Goal: Information Seeking & Learning: Learn about a topic

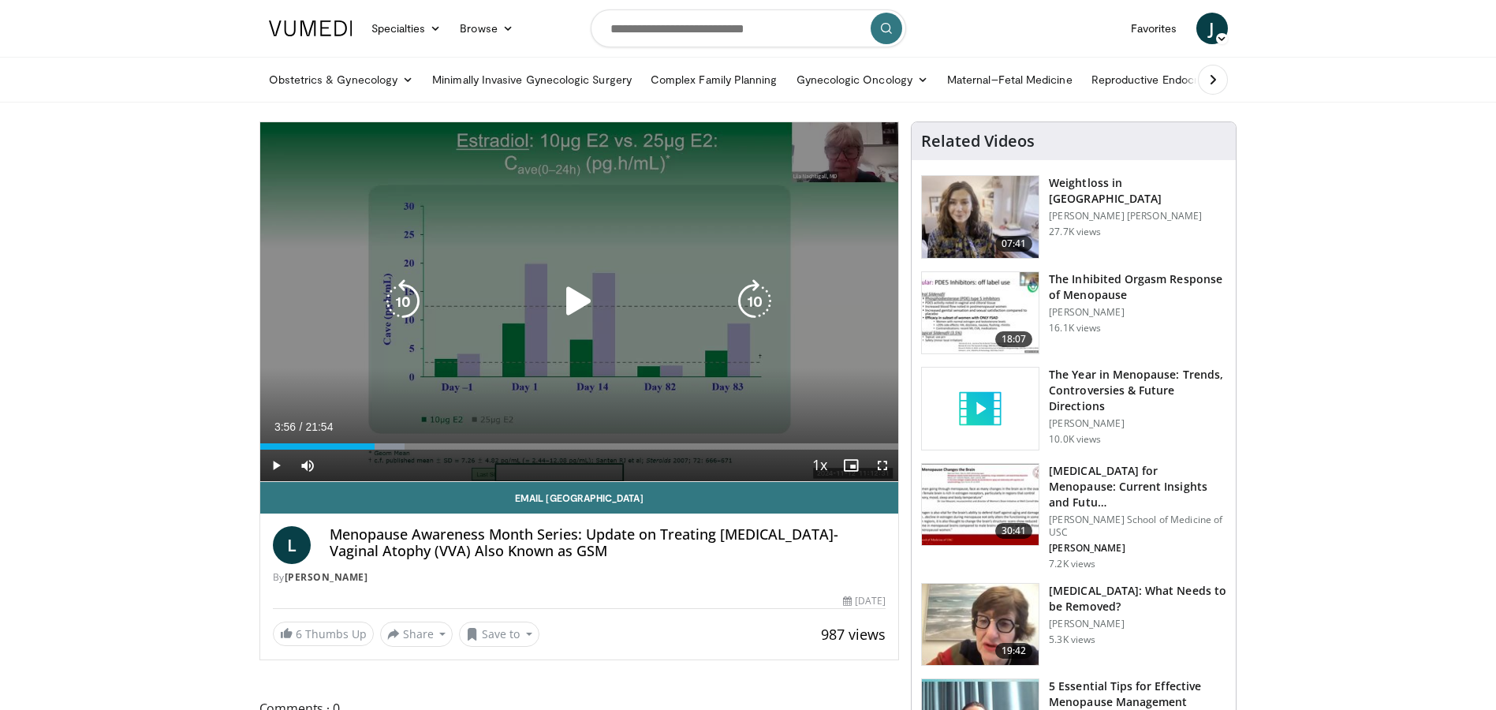
click at [566, 298] on icon "Video Player" at bounding box center [579, 301] width 44 height 44
click at [577, 304] on icon "Video Player" at bounding box center [579, 301] width 44 height 44
click at [577, 299] on icon "Video Player" at bounding box center [579, 301] width 44 height 44
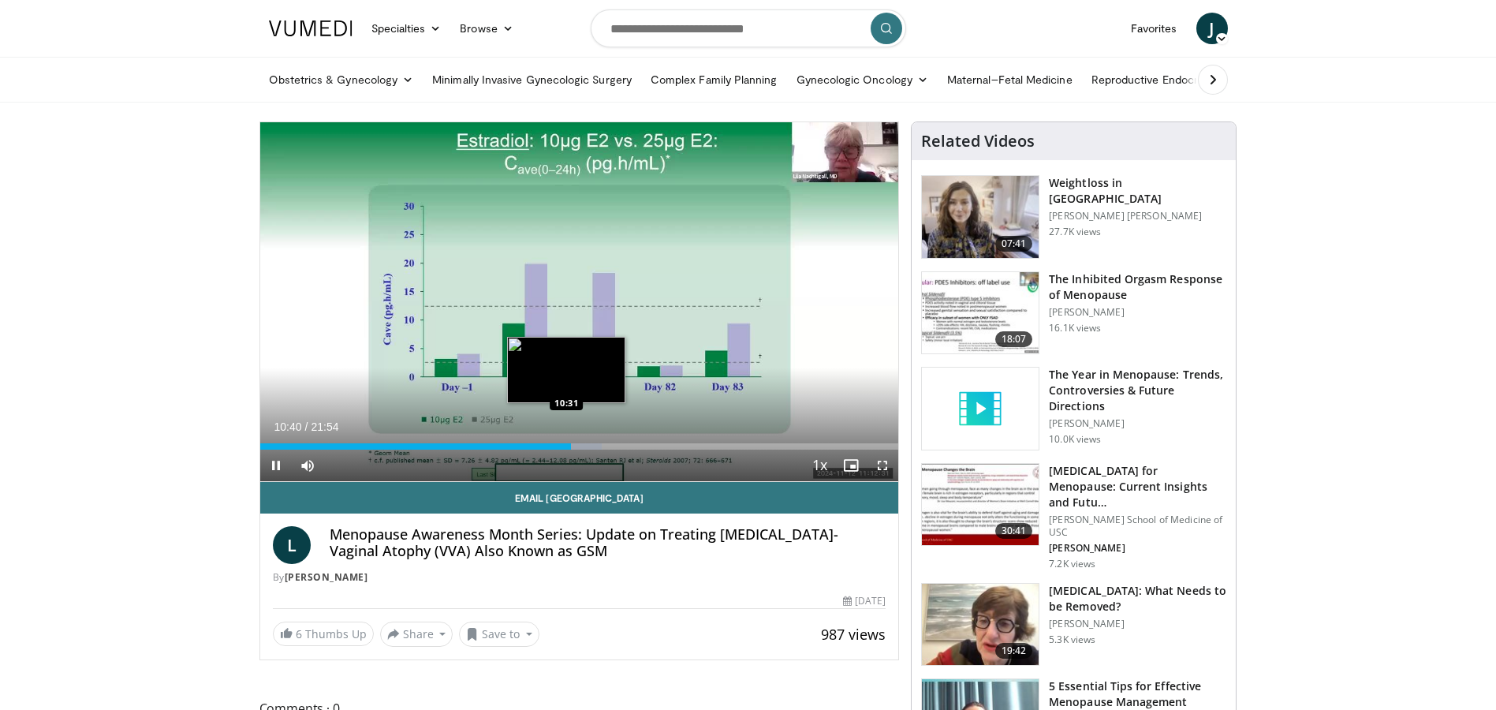
click at [567, 448] on div "10:41" at bounding box center [416, 446] width 312 height 6
click at [566, 447] on div "10:38" at bounding box center [413, 446] width 306 height 6
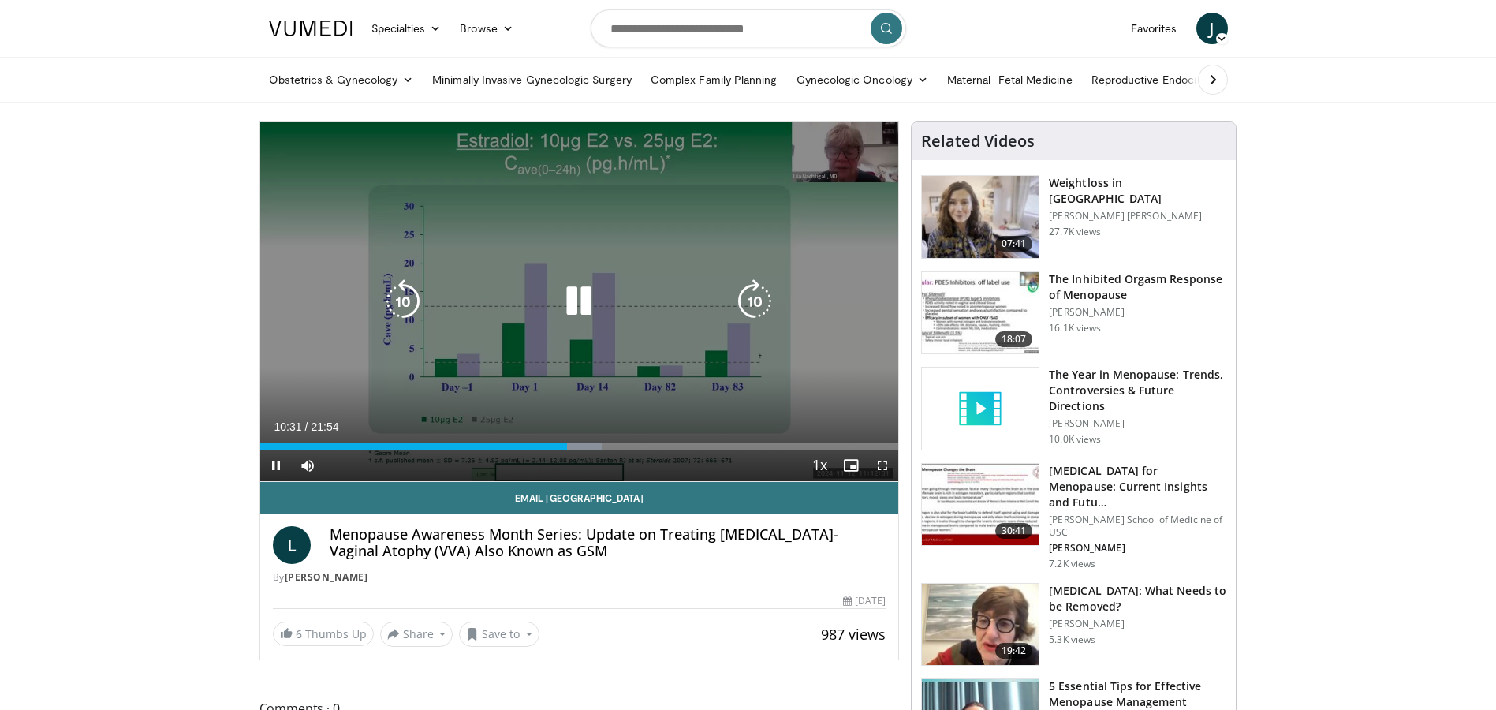
click at [579, 306] on icon "Video Player" at bounding box center [579, 301] width 44 height 44
click at [573, 291] on icon "Video Player" at bounding box center [579, 301] width 44 height 44
click at [576, 293] on icon "Video Player" at bounding box center [579, 301] width 44 height 44
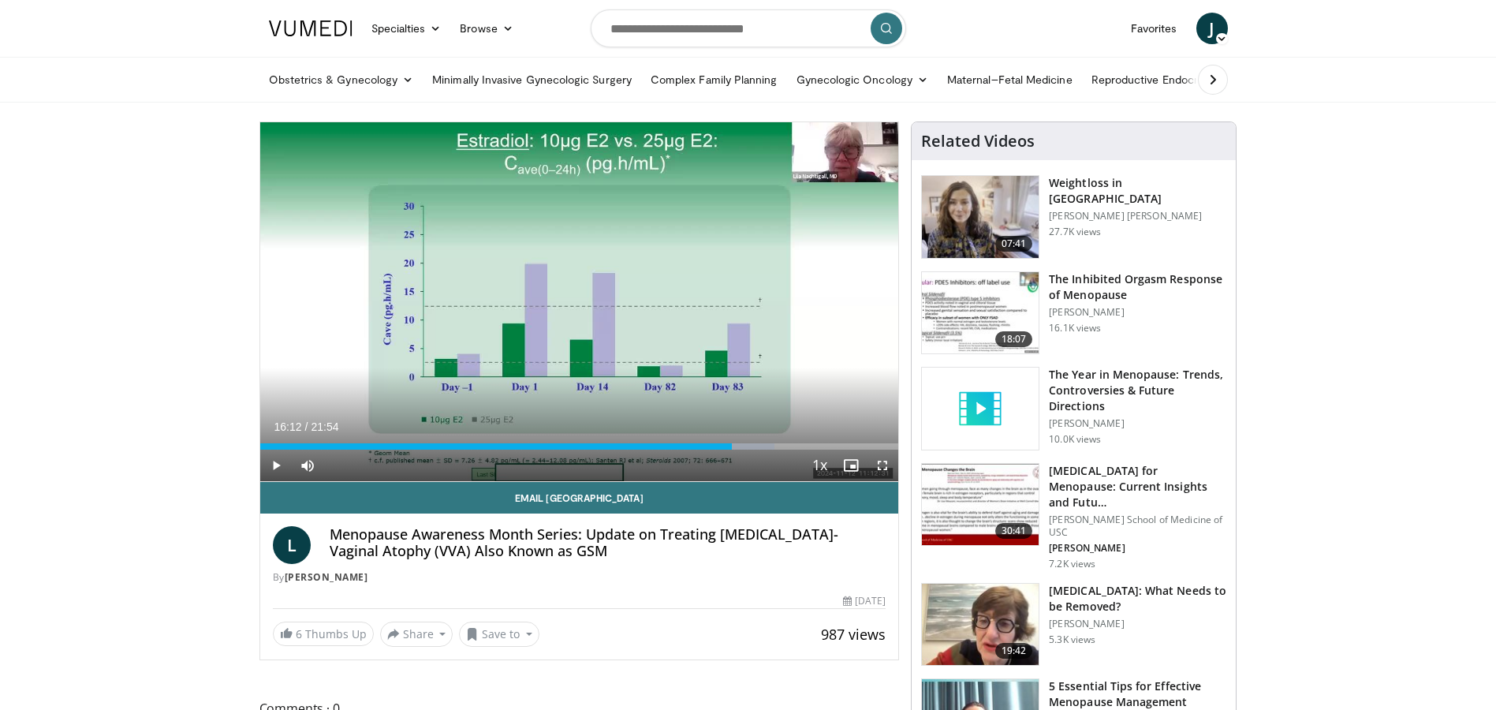
click at [732, 446] on div "16:12" at bounding box center [496, 446] width 472 height 6
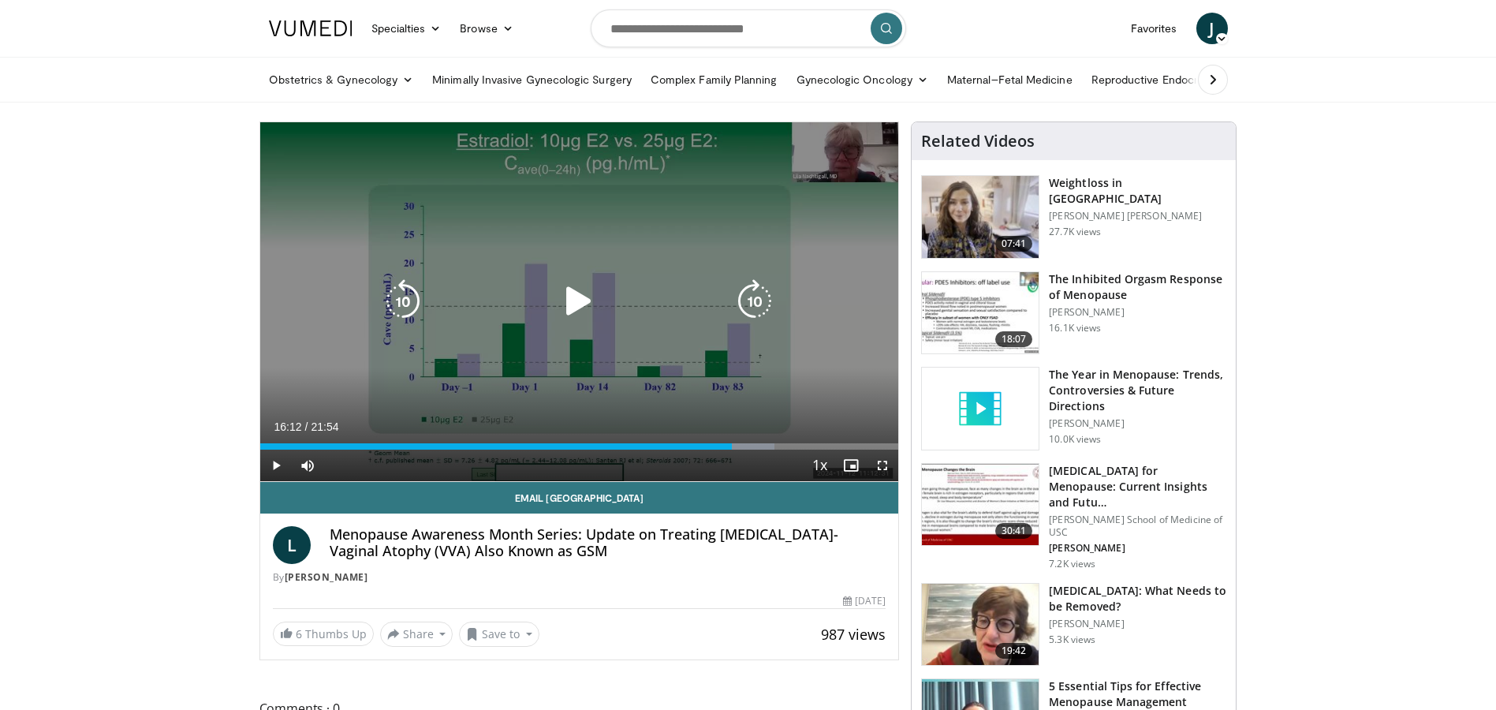
click at [581, 301] on icon "Video Player" at bounding box center [579, 301] width 44 height 44
click at [589, 300] on icon "Video Player" at bounding box center [579, 301] width 44 height 44
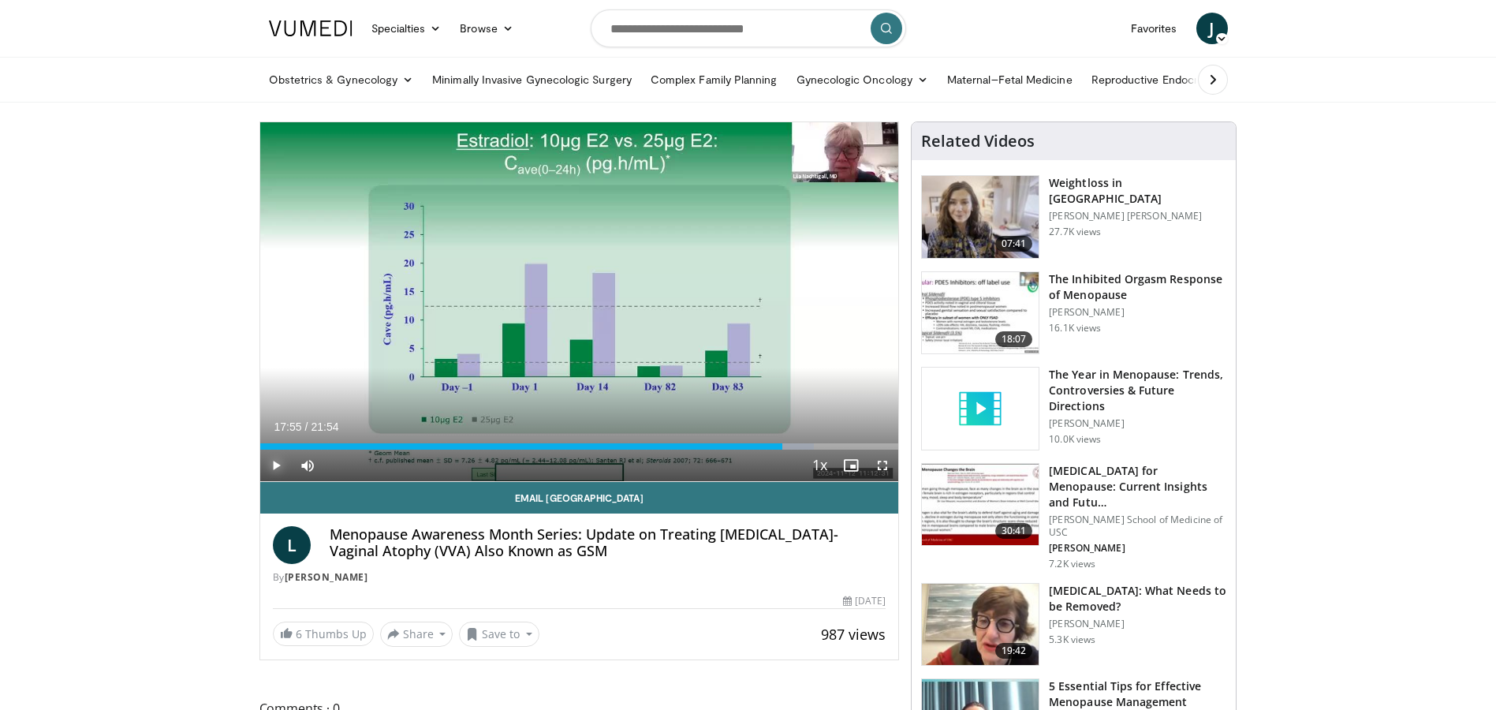
click at [269, 462] on span "Video Player" at bounding box center [276, 466] width 32 height 32
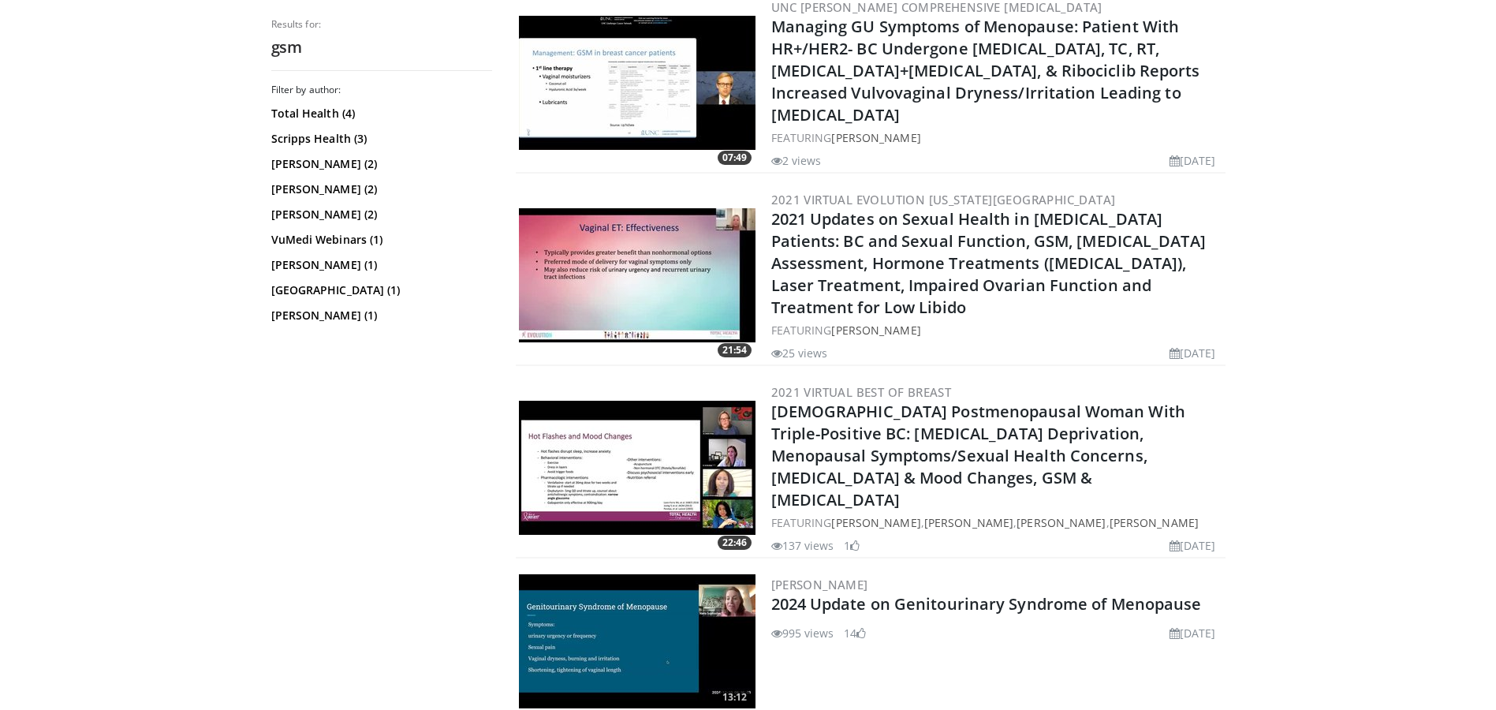
scroll to position [663, 0]
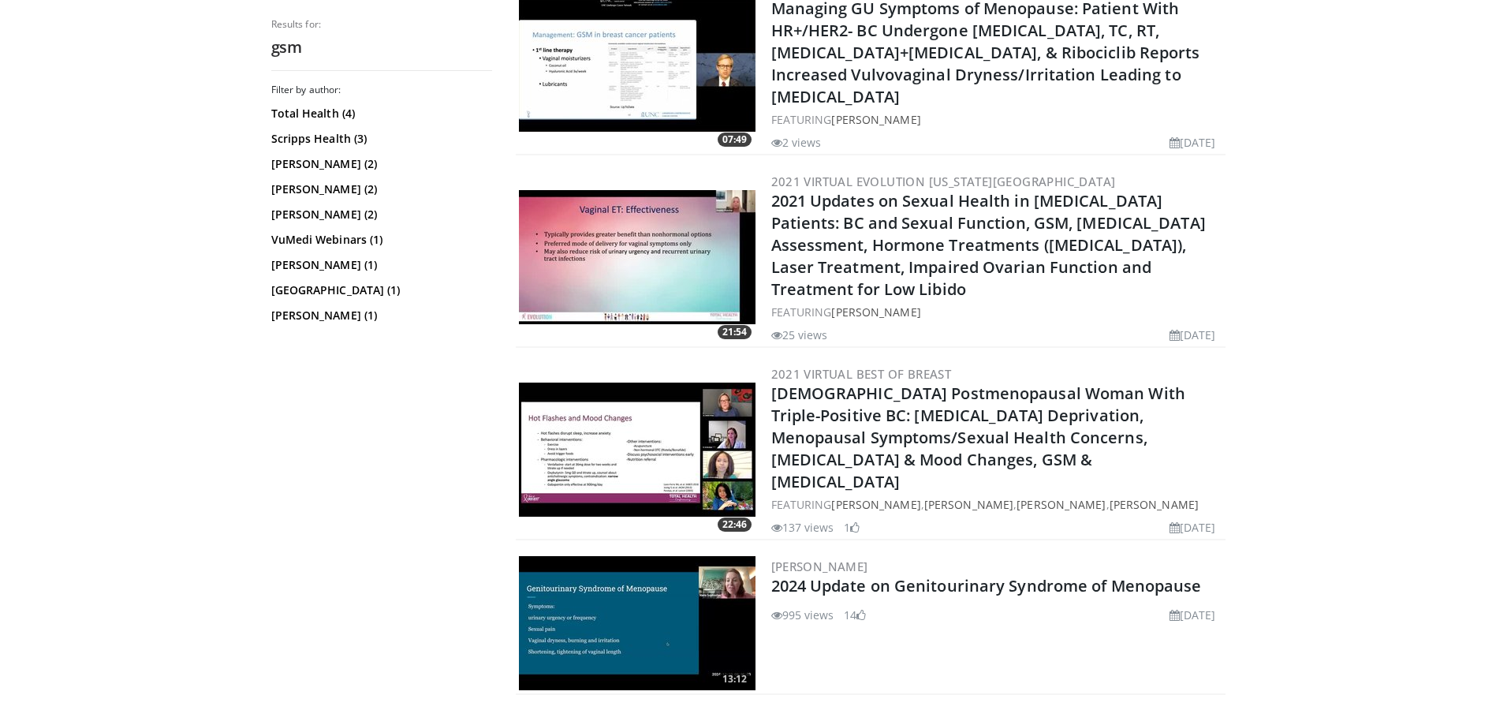
click at [640, 190] on img at bounding box center [637, 257] width 237 height 134
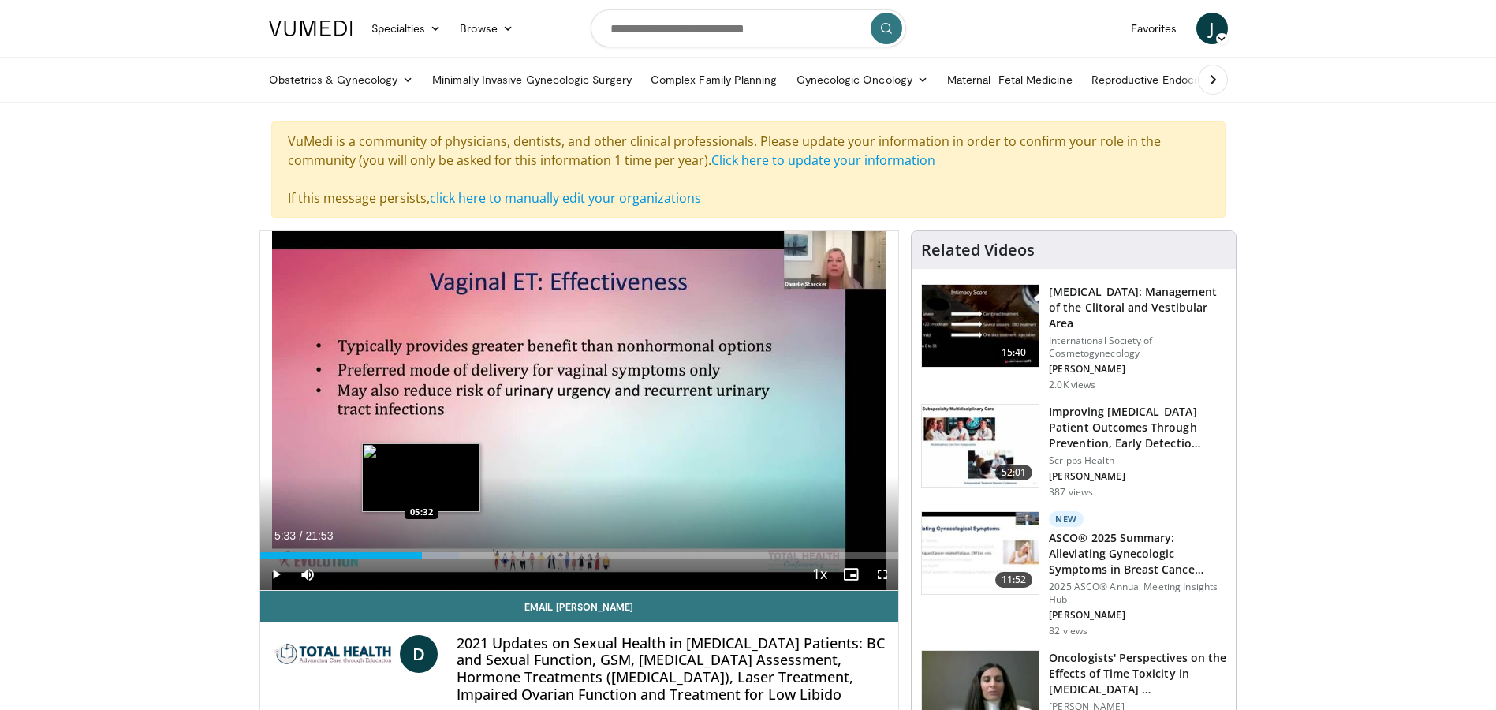
click at [422, 556] on div "05:33" at bounding box center [341, 555] width 162 height 6
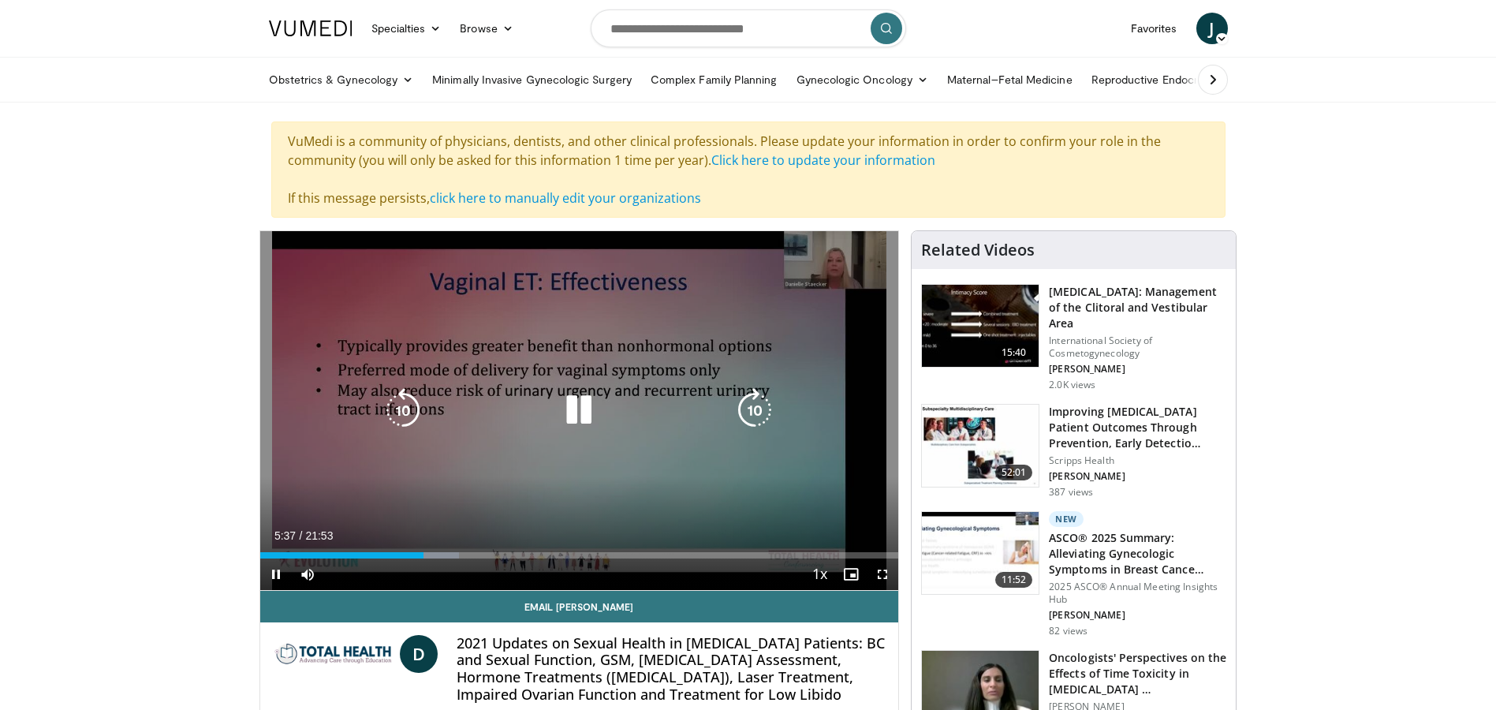
click at [573, 398] on icon "Video Player" at bounding box center [579, 410] width 44 height 44
click at [575, 407] on icon "Video Player" at bounding box center [579, 410] width 44 height 44
click at [577, 413] on icon "Video Player" at bounding box center [579, 410] width 44 height 44
click at [585, 407] on icon "Video Player" at bounding box center [579, 410] width 44 height 44
click at [576, 399] on icon "Video Player" at bounding box center [579, 410] width 44 height 44
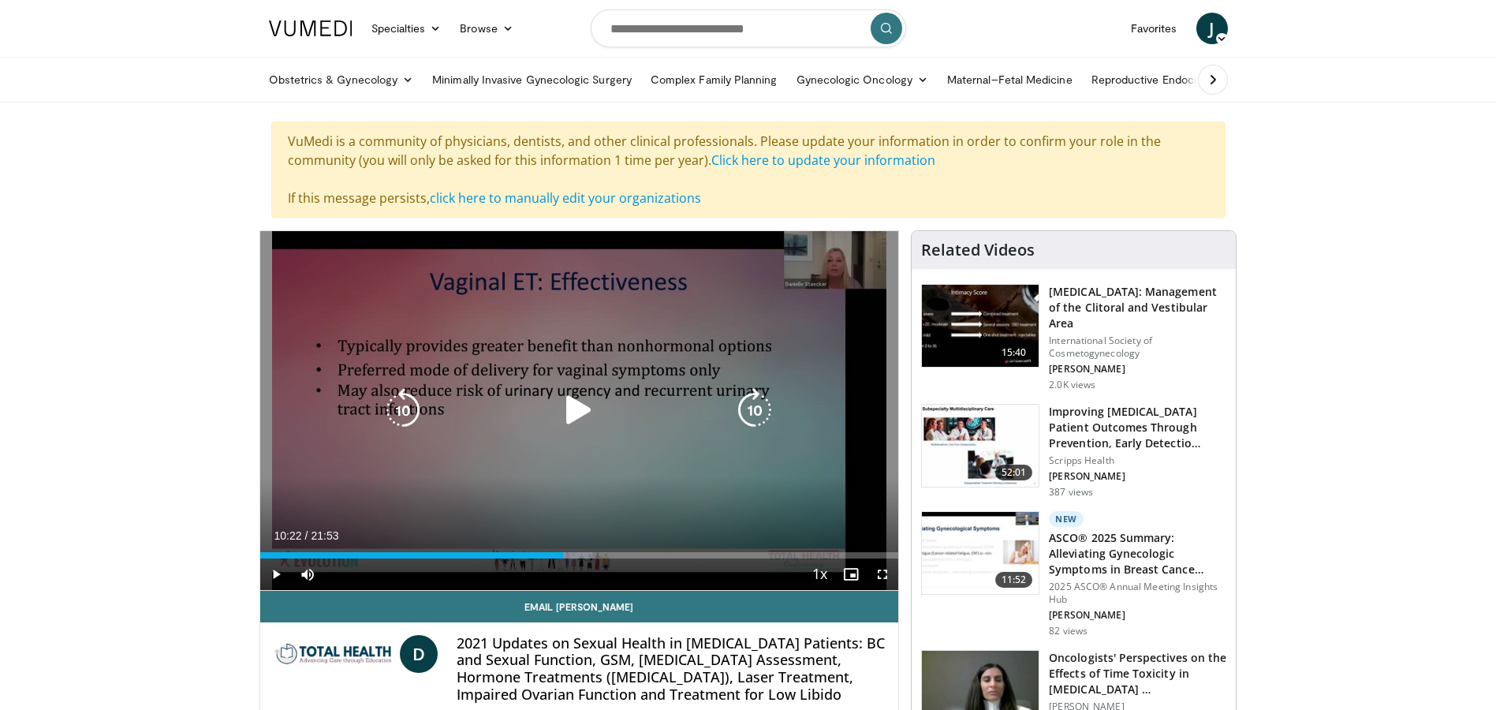
click at [573, 401] on icon "Video Player" at bounding box center [579, 410] width 44 height 44
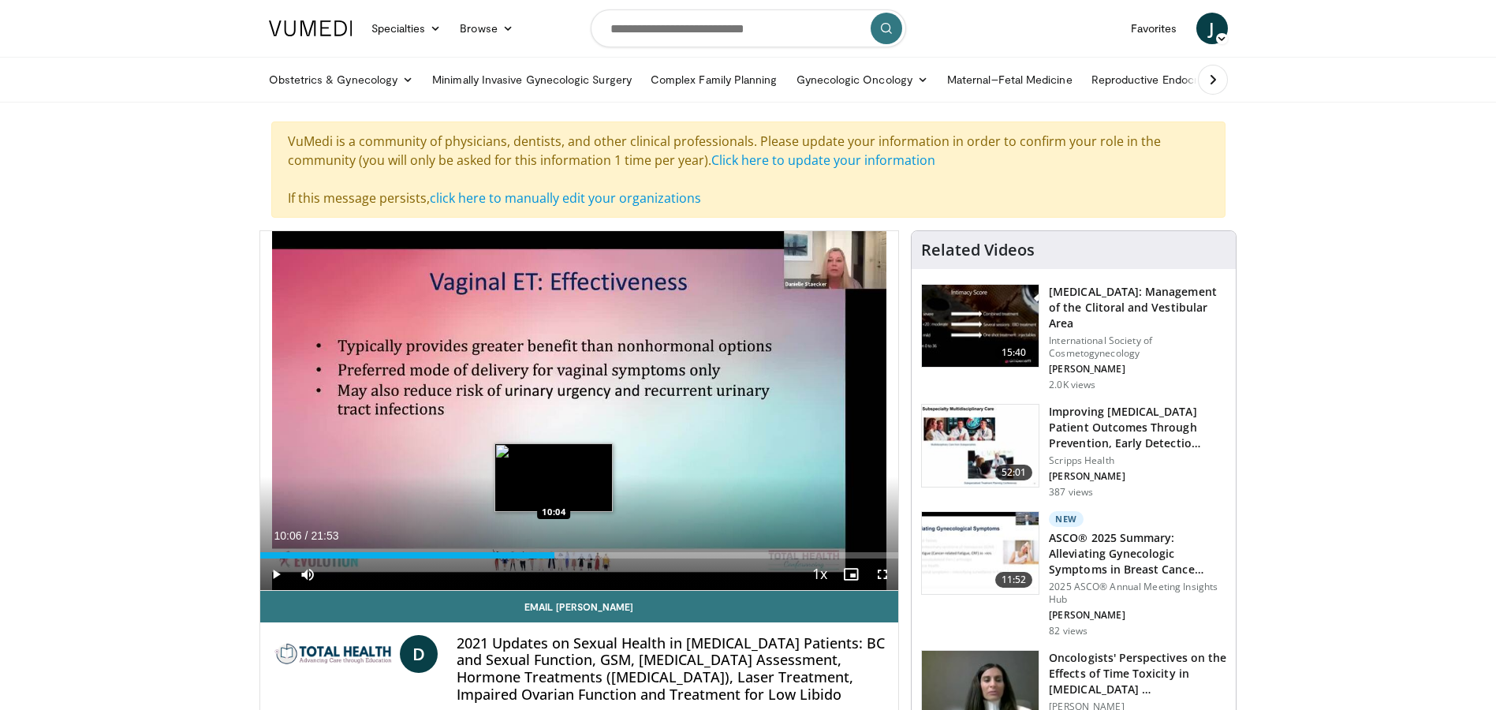
click at [555, 552] on div "10:29" at bounding box center [407, 555] width 295 height 6
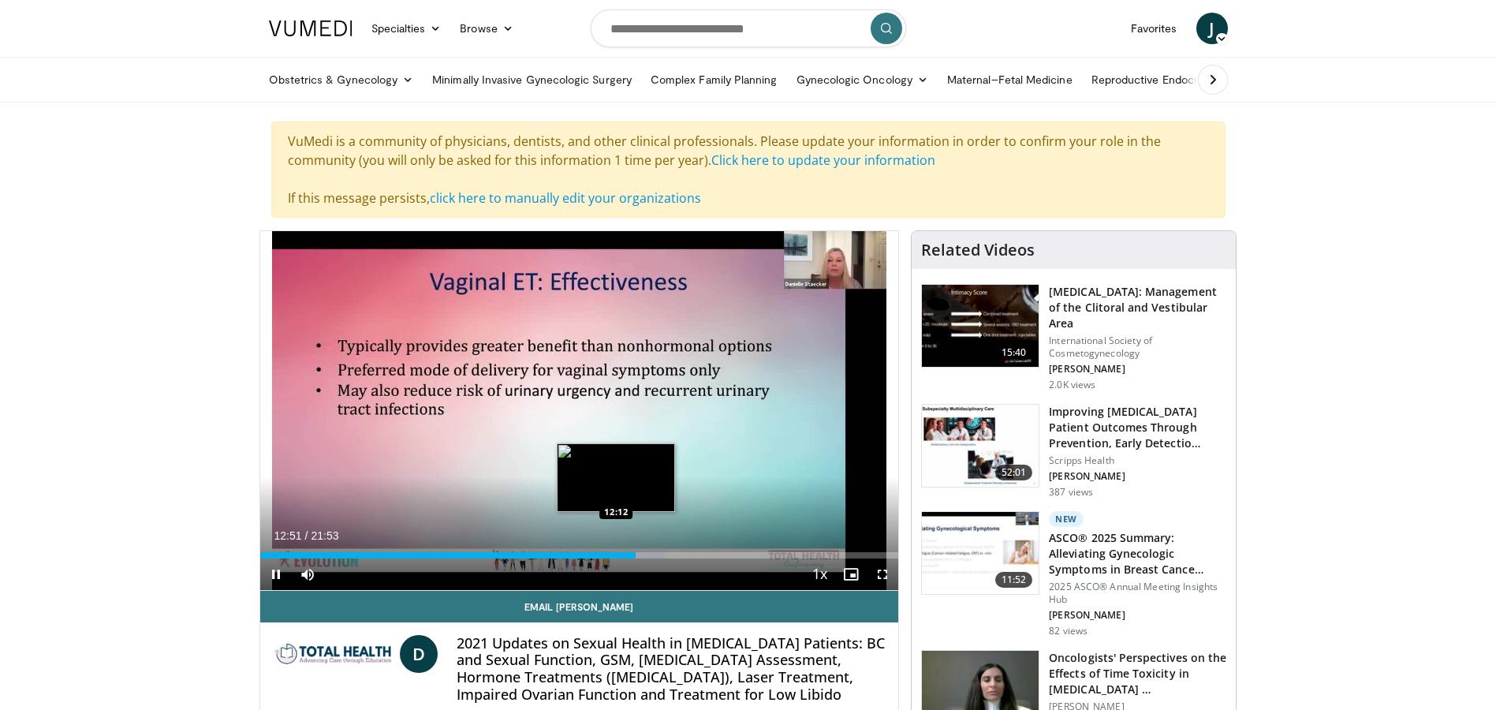
click at [616, 552] on div "12:52" at bounding box center [447, 555] width 375 height 6
click at [603, 554] on div "11:46" at bounding box center [432, 555] width 344 height 6
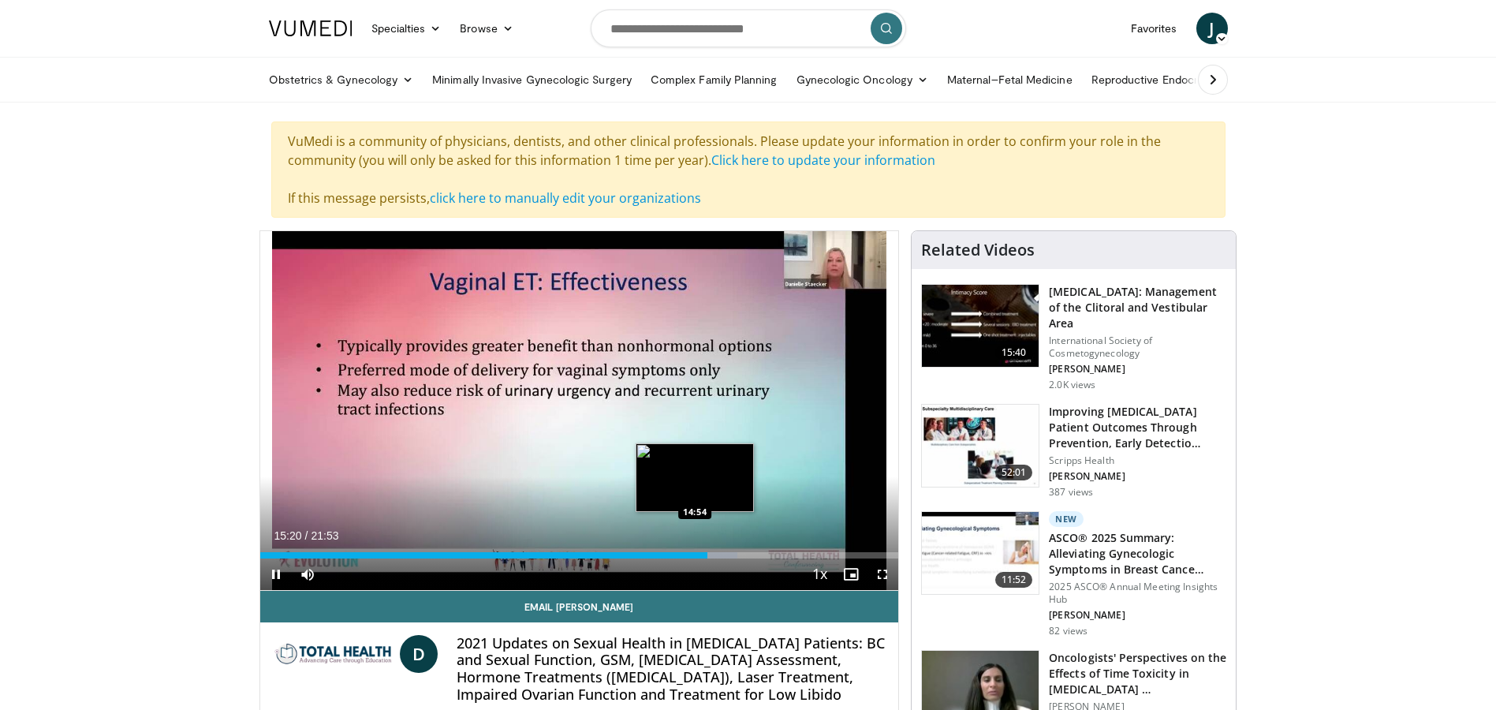
click at [695, 552] on div "15:21" at bounding box center [484, 555] width 448 height 6
click at [698, 552] on div "15:17" at bounding box center [483, 555] width 446 height 6
click at [690, 553] on div "15:02" at bounding box center [479, 555] width 439 height 6
click at [679, 554] on div "14:46" at bounding box center [475, 555] width 431 height 6
click at [687, 557] on div "Loaded : 70.83% 14:23 14:41" at bounding box center [579, 555] width 639 height 6
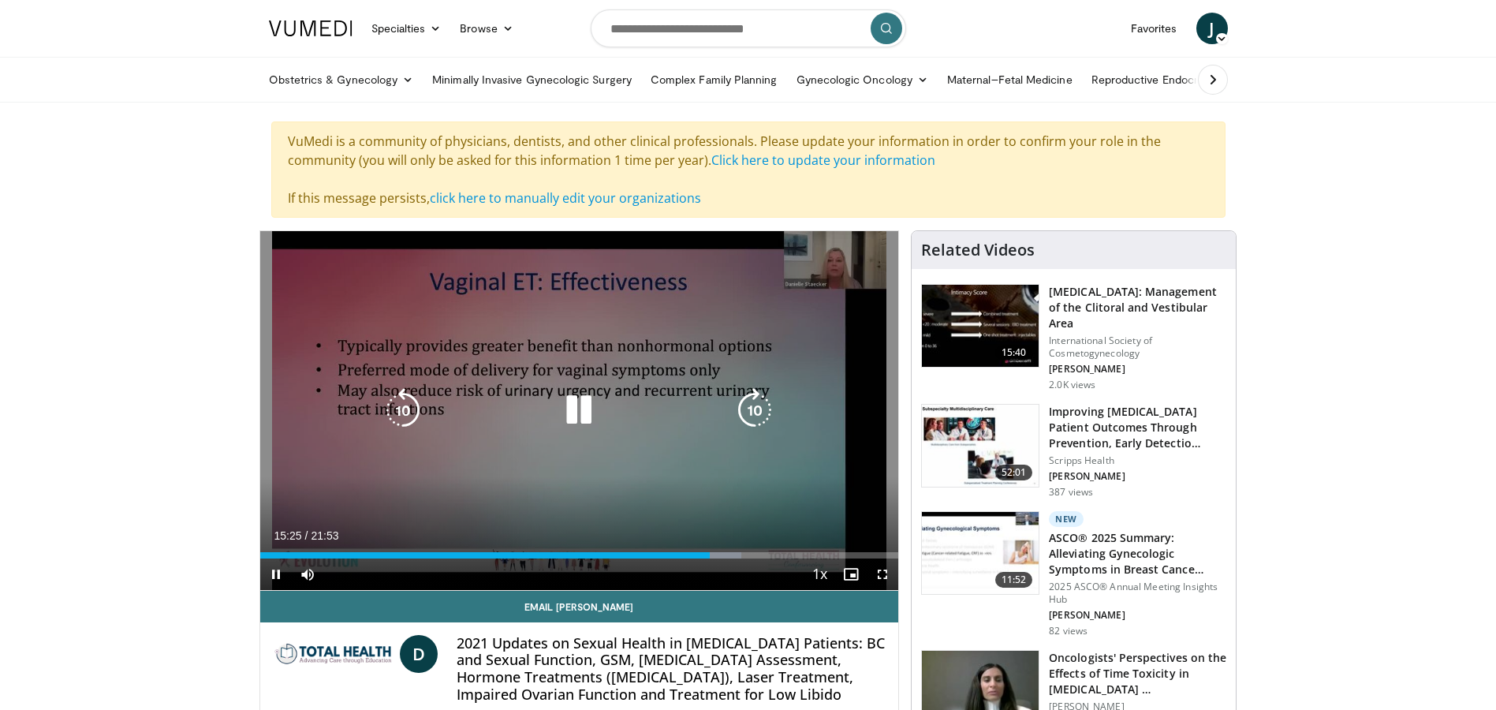
click at [579, 398] on icon "Video Player" at bounding box center [579, 410] width 44 height 44
click at [571, 416] on icon "Video Player" at bounding box center [579, 410] width 44 height 44
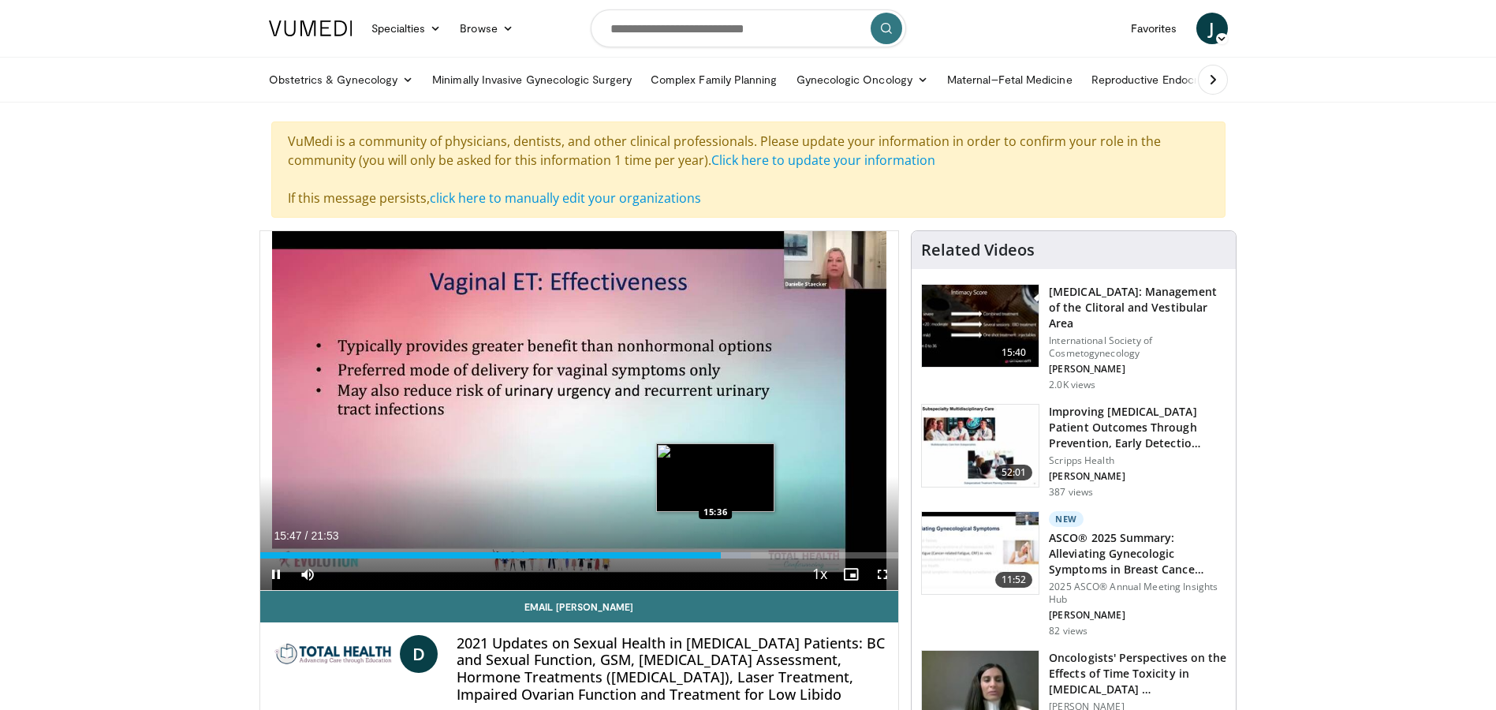
click at [715, 555] on div "15:47" at bounding box center [490, 555] width 461 height 6
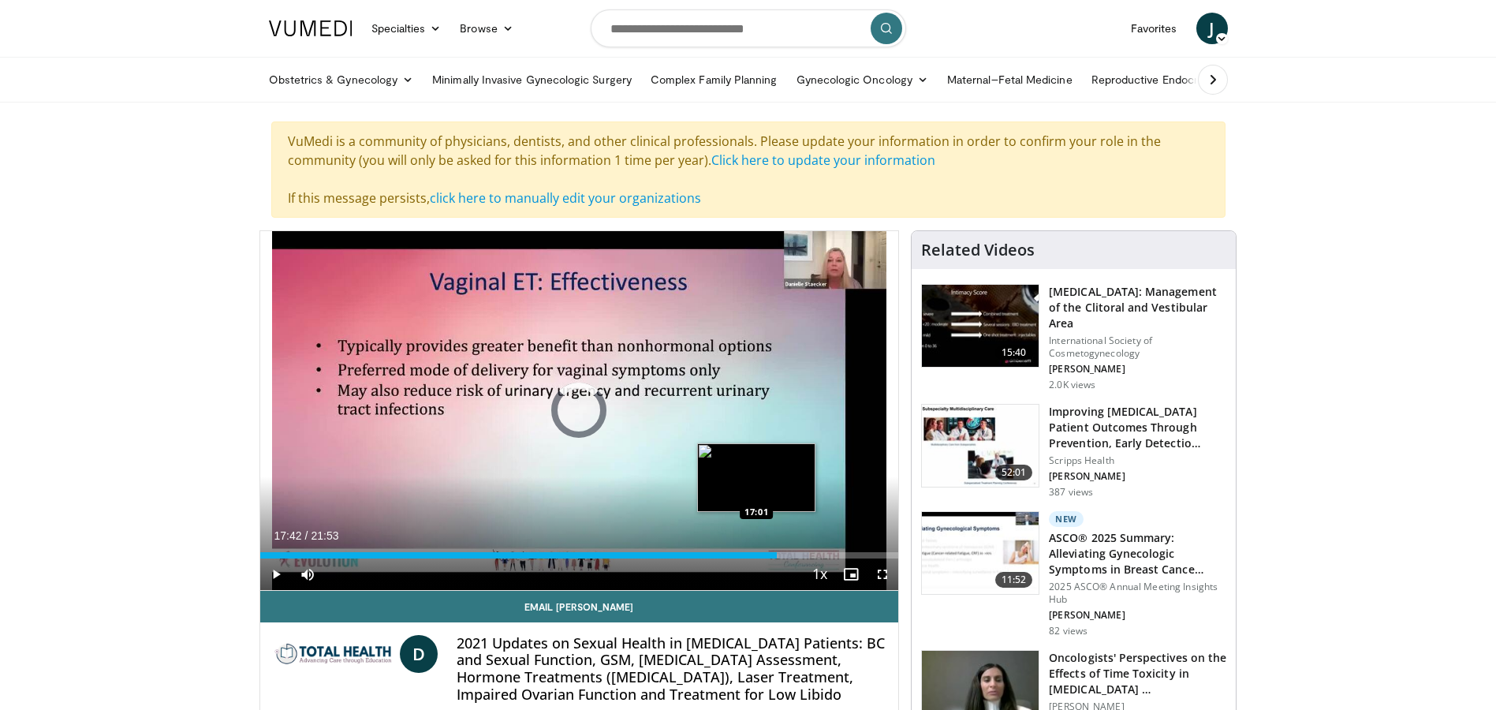
click at [755, 553] on div "16:57" at bounding box center [518, 555] width 517 height 6
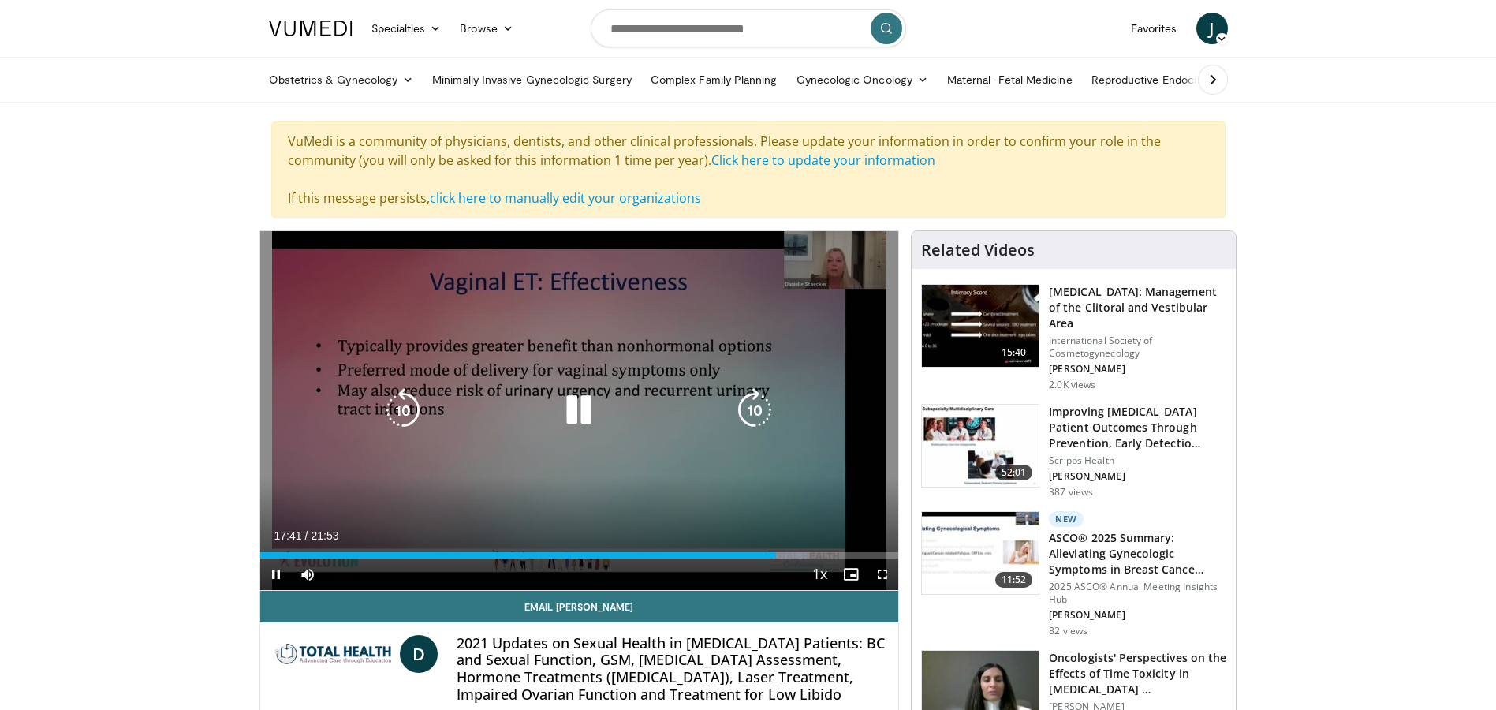
click at [574, 408] on icon "Video Player" at bounding box center [579, 410] width 44 height 44
click at [562, 406] on icon "Video Player" at bounding box center [579, 410] width 44 height 44
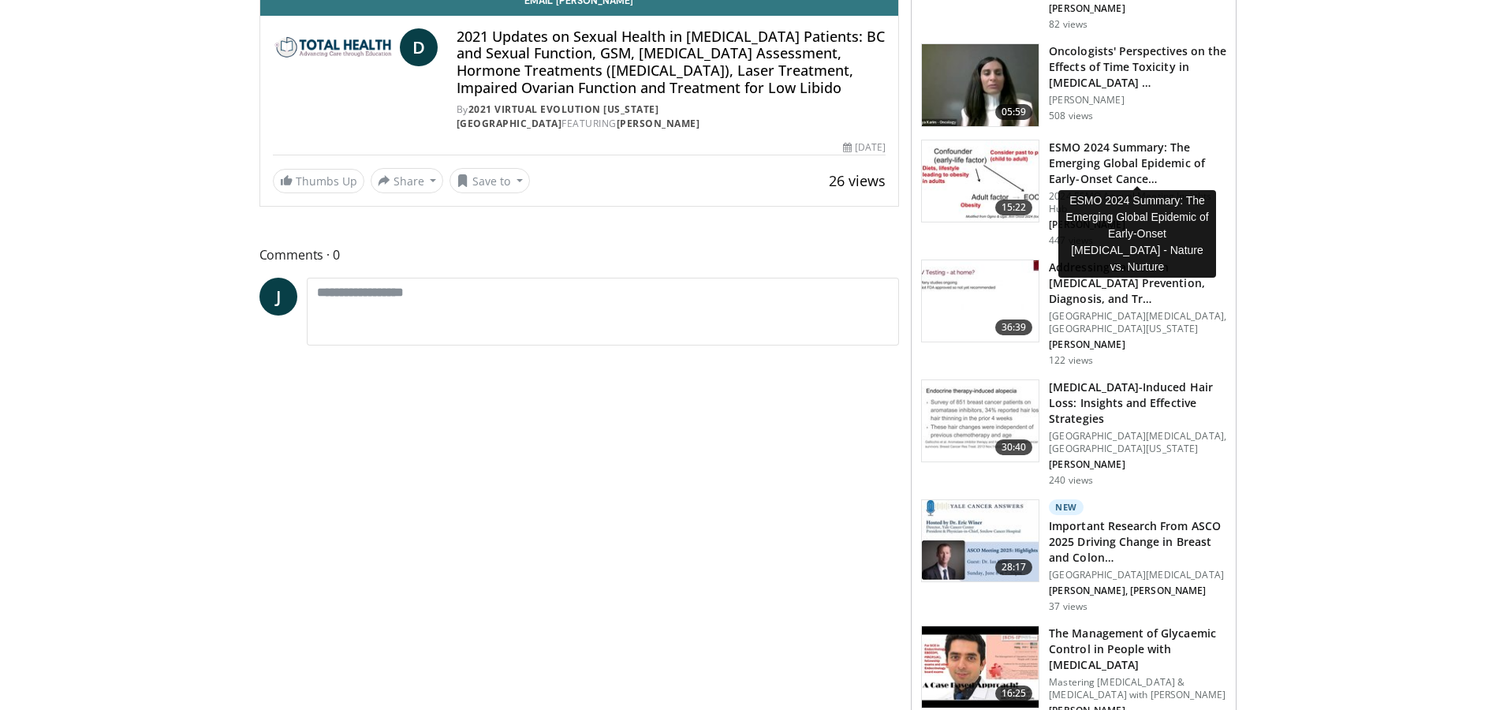
scroll to position [631, 0]
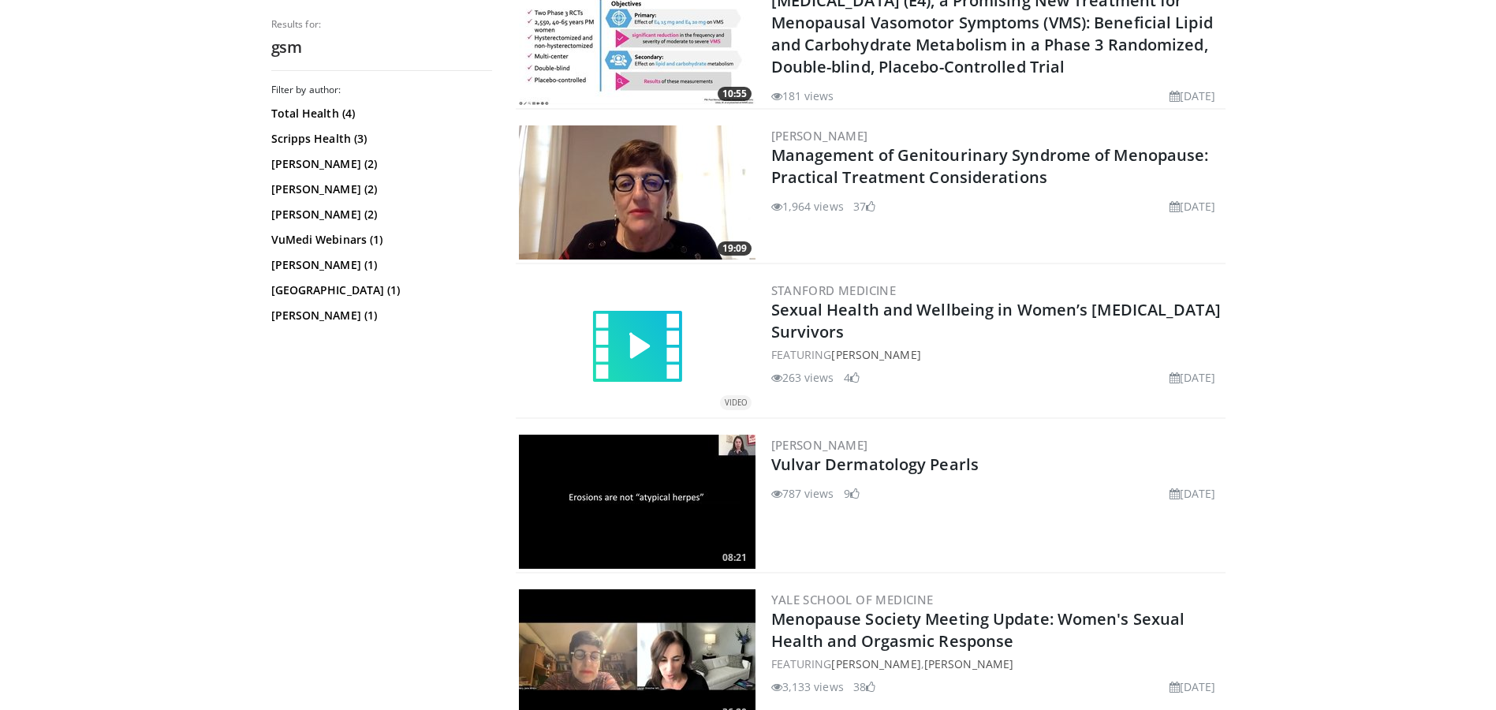
scroll to position [2793, 0]
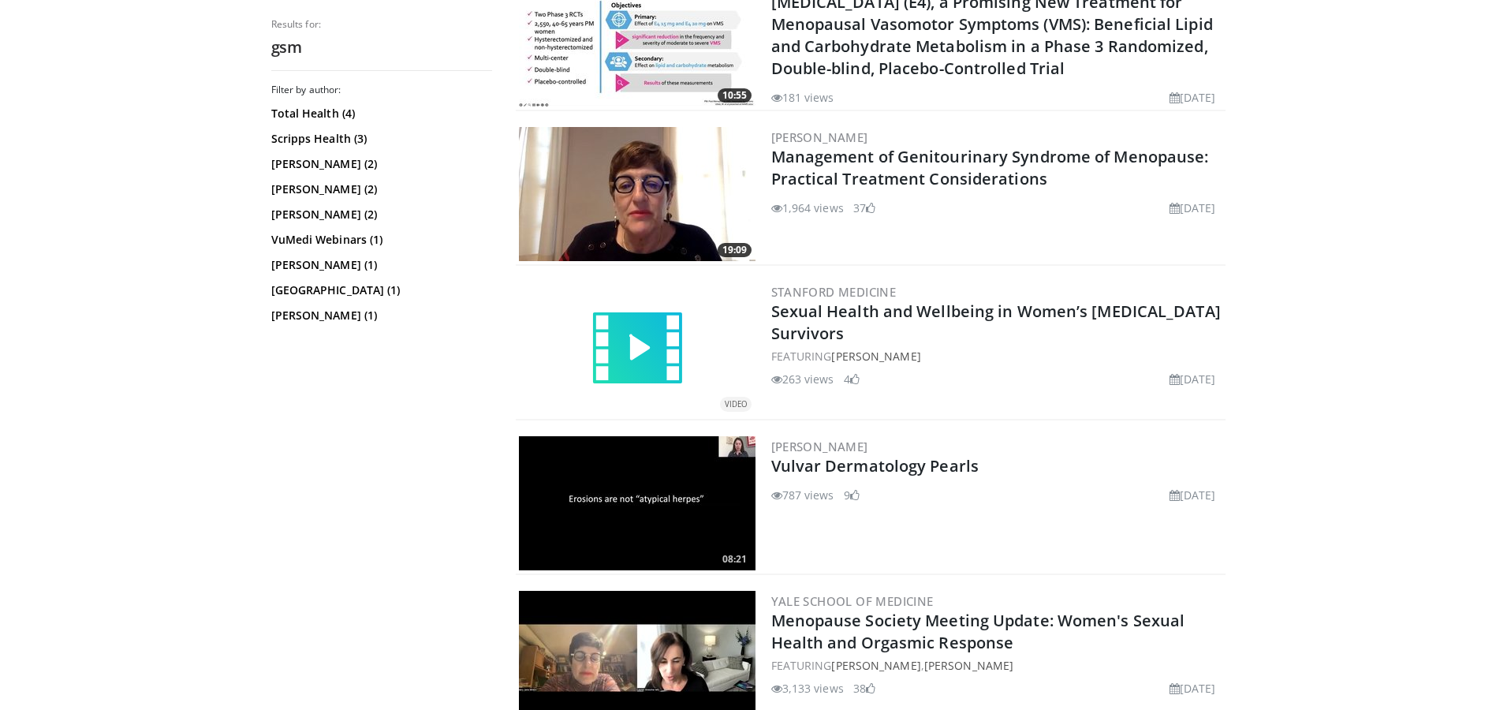
click at [626, 457] on img at bounding box center [637, 503] width 237 height 134
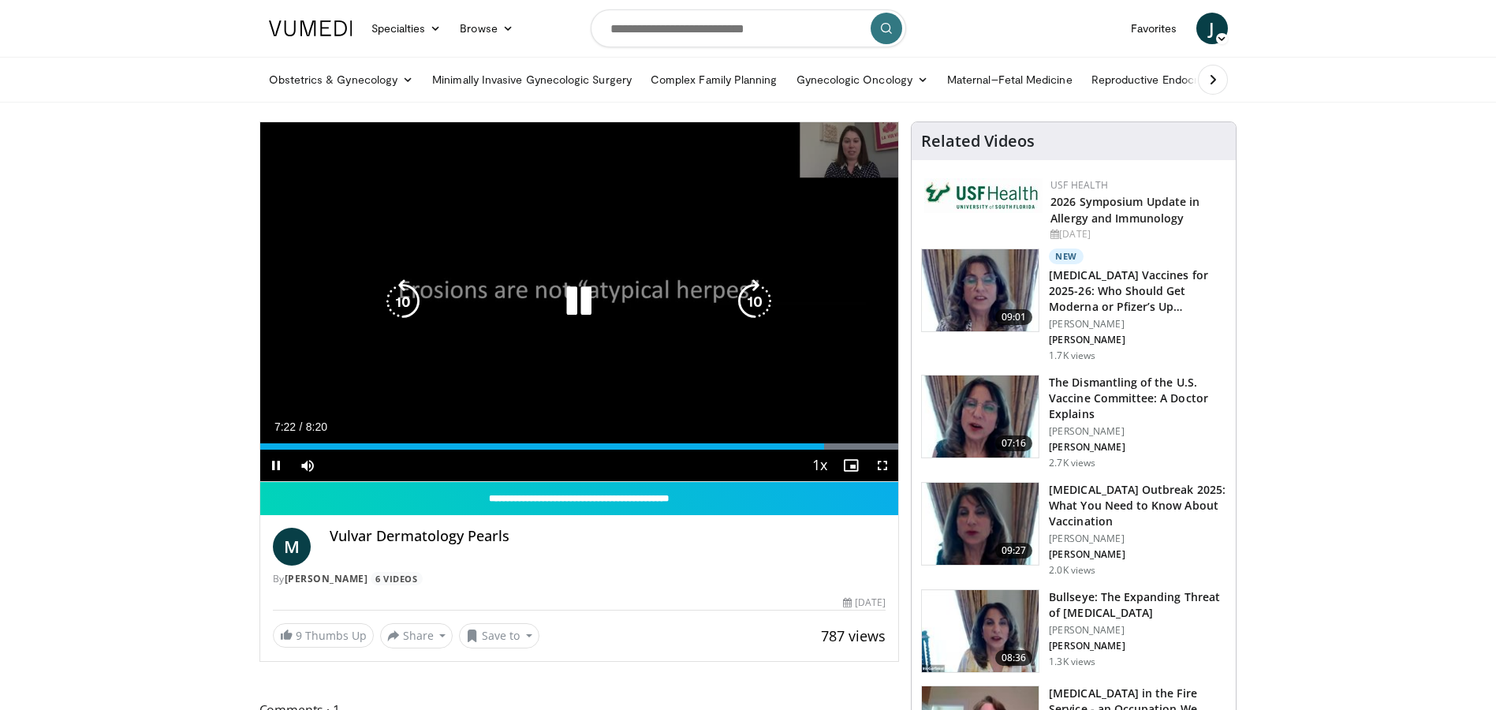
click at [577, 286] on icon "Video Player" at bounding box center [579, 301] width 44 height 44
click at [601, 297] on icon "Video Player" at bounding box center [579, 301] width 44 height 44
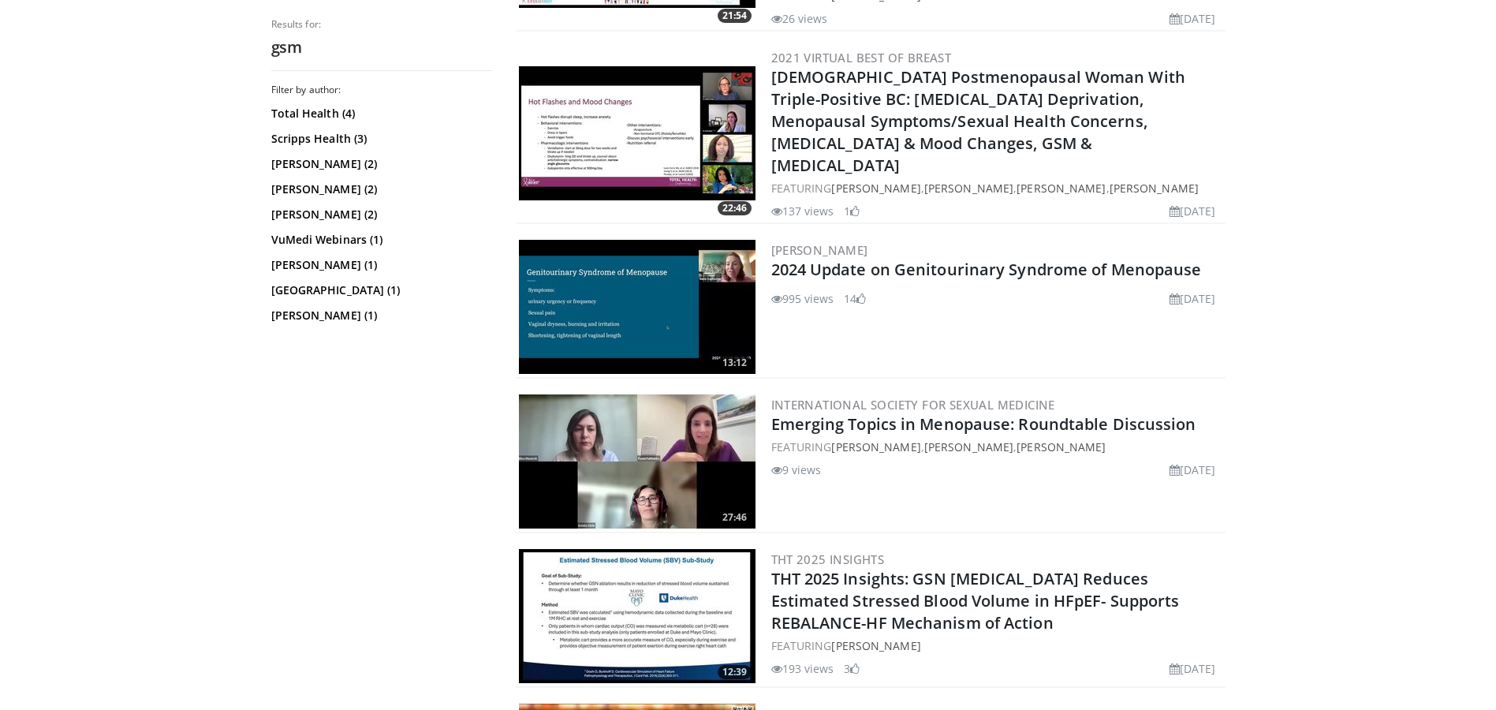
scroll to position [979, 0]
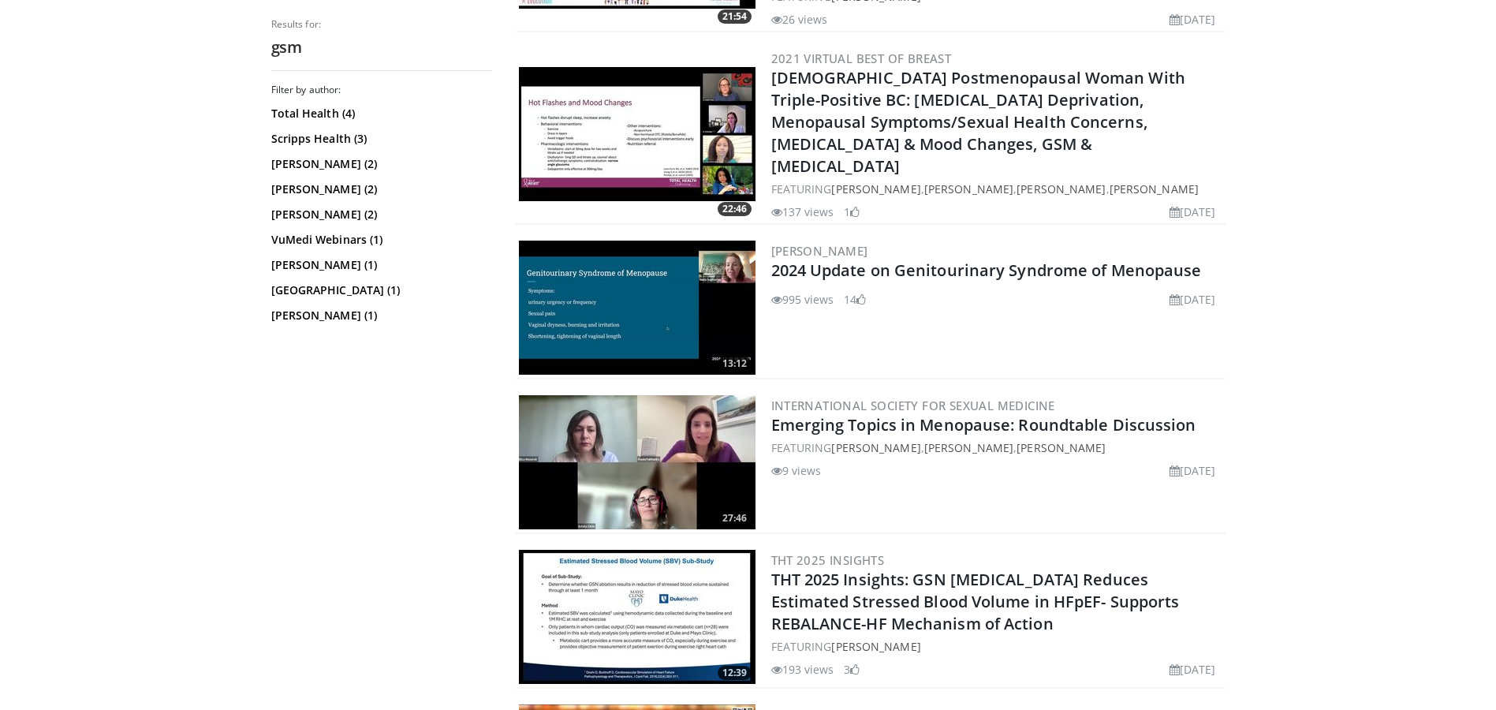
click at [563, 252] on img at bounding box center [637, 308] width 237 height 134
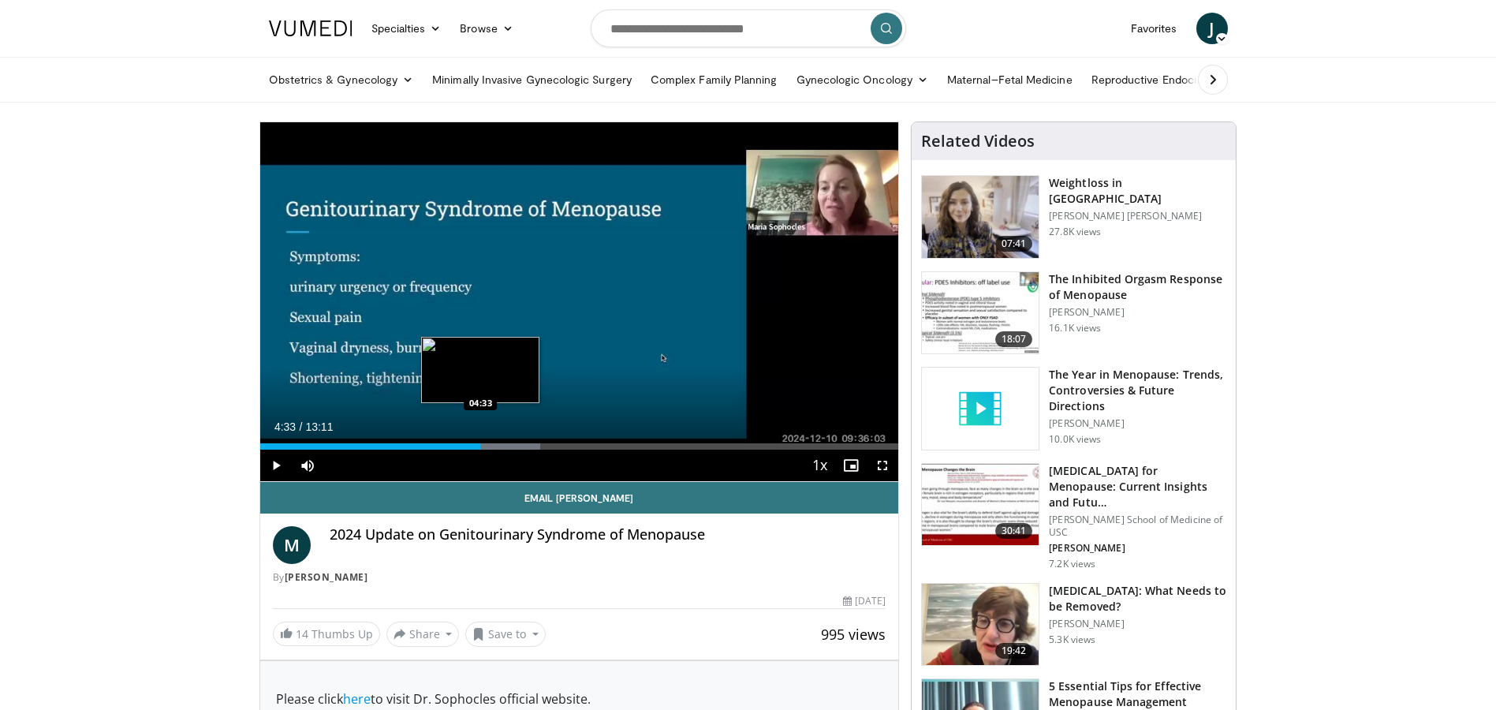
click at [480, 444] on div "04:33" at bounding box center [370, 446] width 221 height 6
click at [469, 442] on div "Loaded : 43.89% 04:36 04:19" at bounding box center [579, 442] width 639 height 15
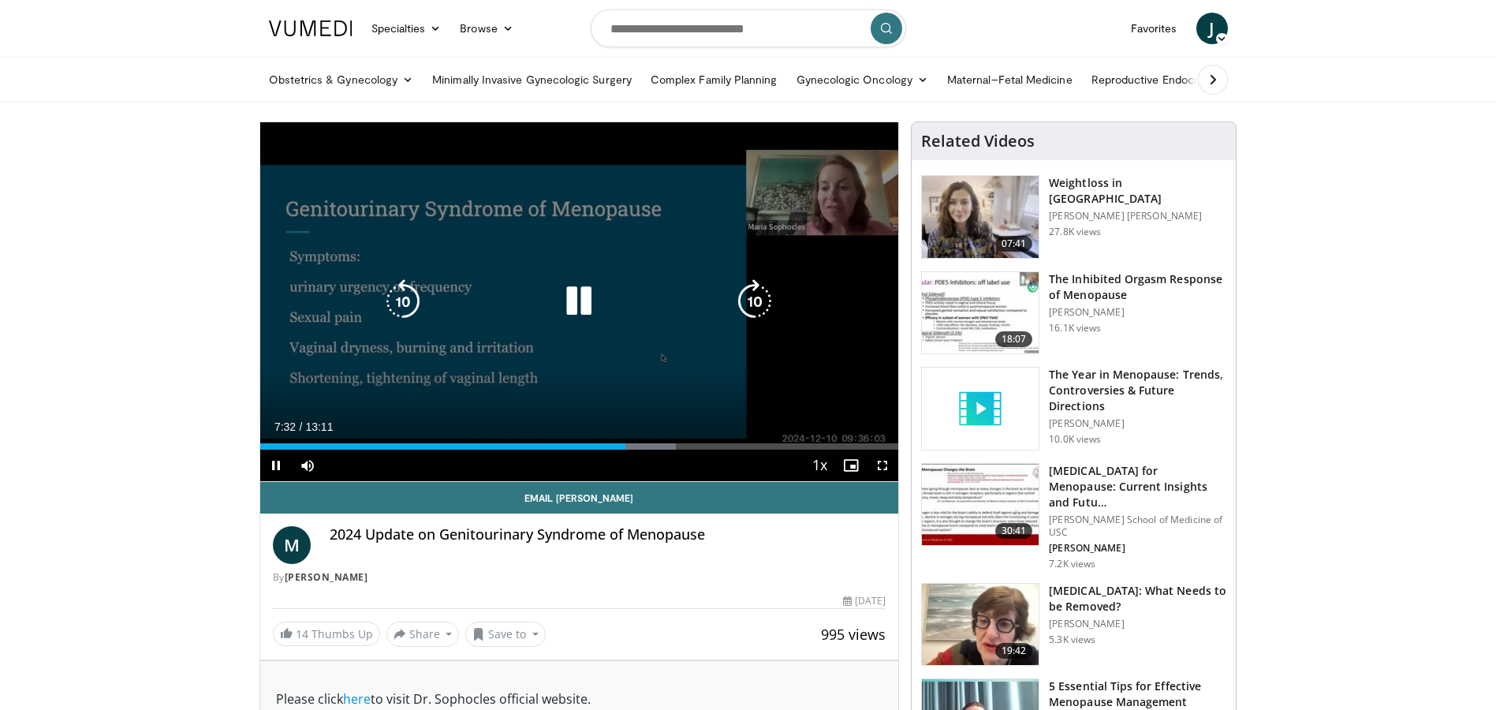
click at [580, 293] on icon "Video Player" at bounding box center [579, 301] width 44 height 44
click at [562, 307] on icon "Video Player" at bounding box center [579, 301] width 44 height 44
click at [583, 304] on icon "Video Player" at bounding box center [579, 301] width 44 height 44
click at [570, 299] on icon "Video Player" at bounding box center [579, 301] width 44 height 44
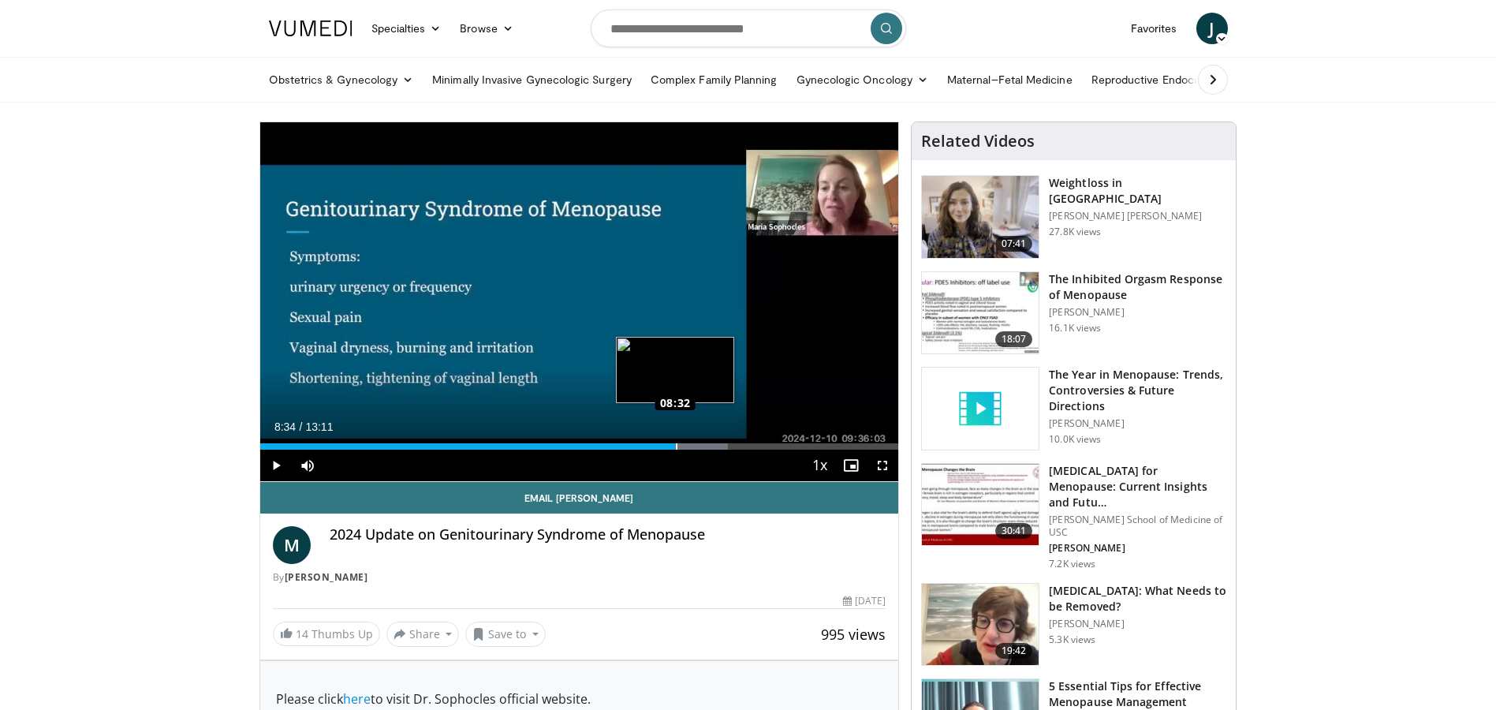
click at [675, 448] on div "Loaded : 73.32% 08:34 08:32" at bounding box center [579, 446] width 639 height 6
click at [670, 448] on div "Loaded : 73.32% 08:24 08:24" at bounding box center [579, 446] width 639 height 6
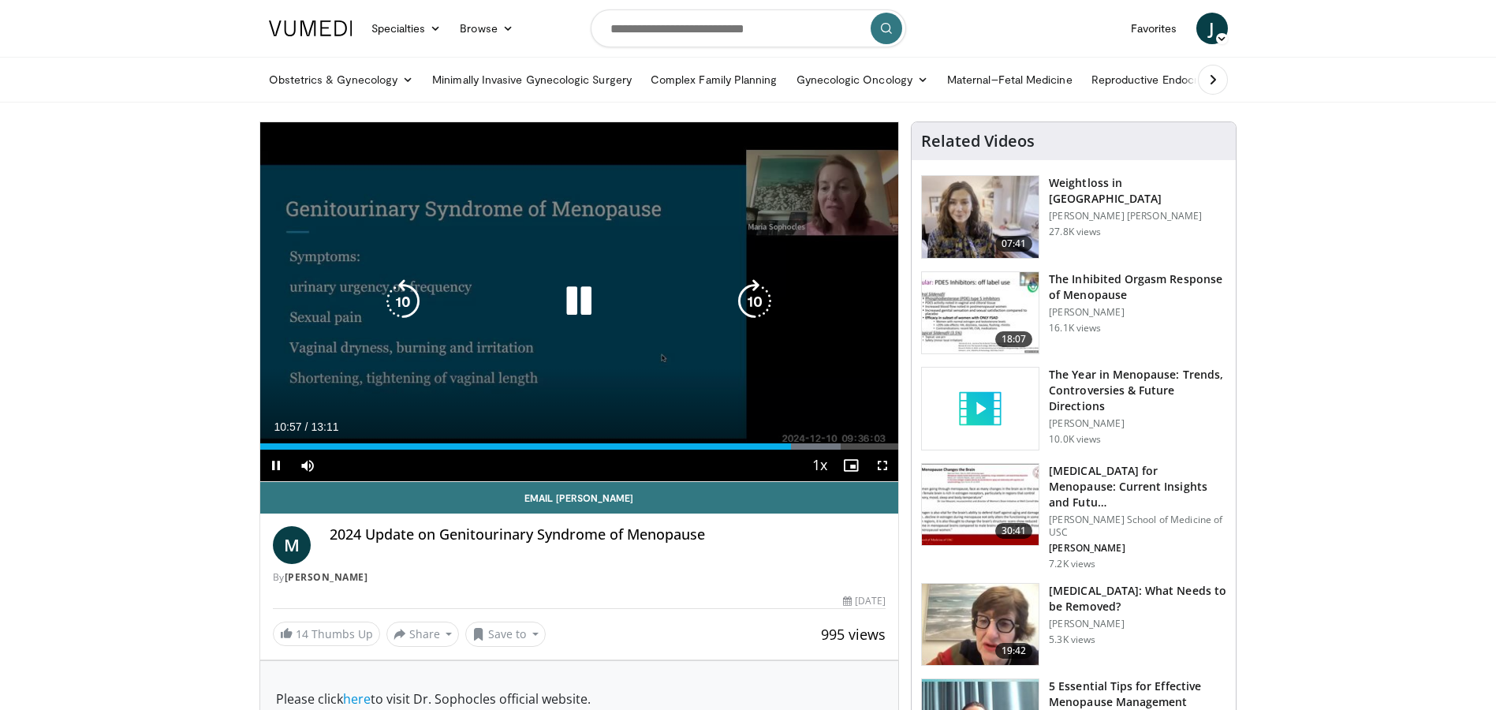
click at [587, 305] on icon "Video Player" at bounding box center [579, 301] width 44 height 44
click at [570, 297] on icon "Video Player" at bounding box center [579, 301] width 44 height 44
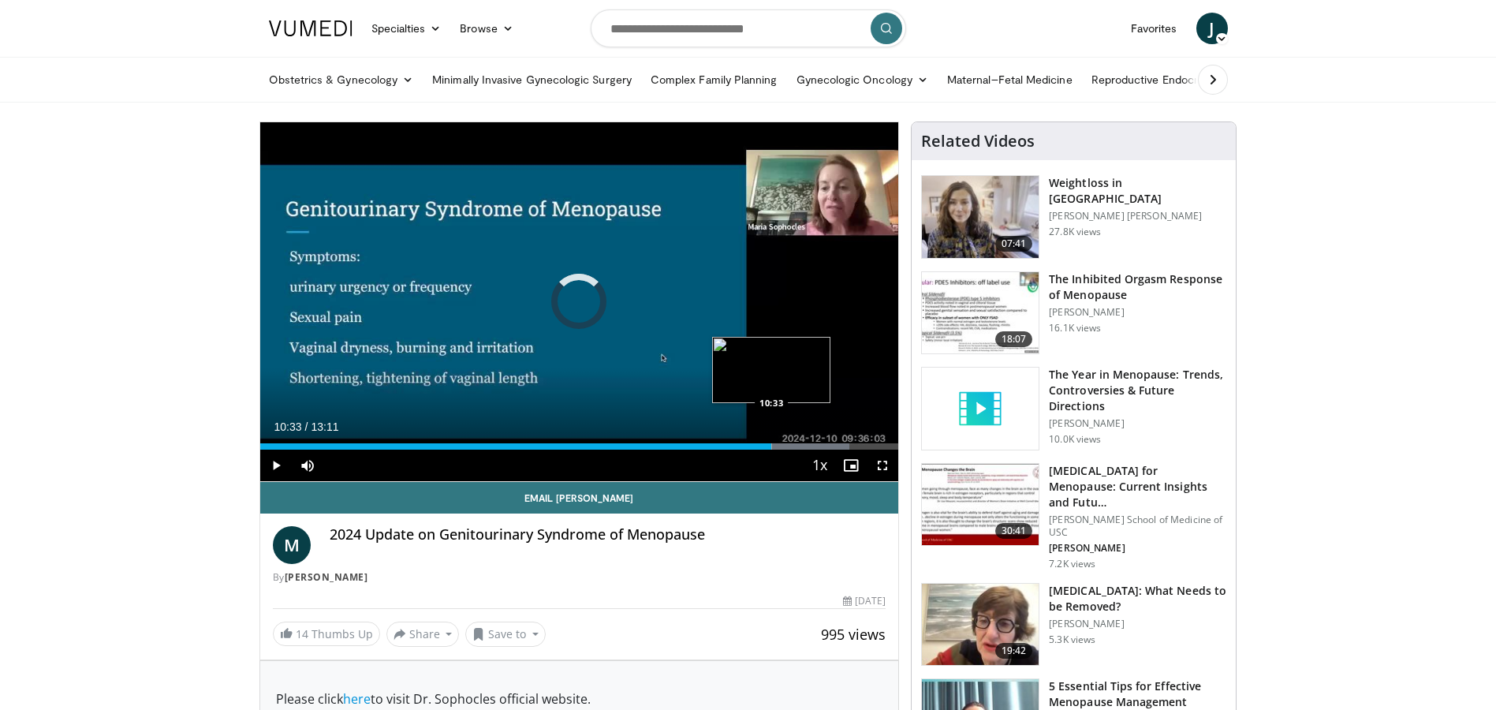
click at [771, 443] on div "10:33" at bounding box center [516, 446] width 512 height 6
click at [803, 446] on div "11:40" at bounding box center [543, 446] width 566 height 6
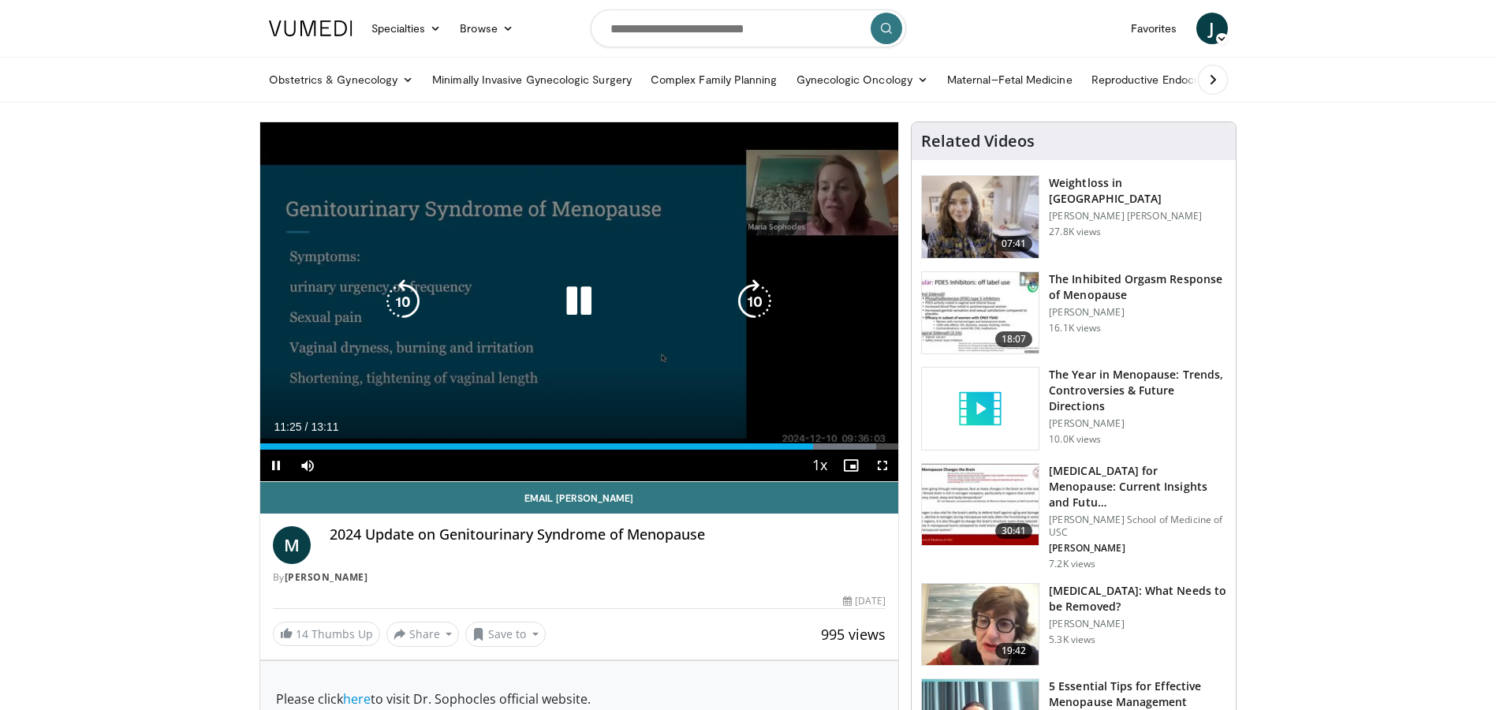
click at [587, 293] on icon "Video Player" at bounding box center [579, 301] width 44 height 44
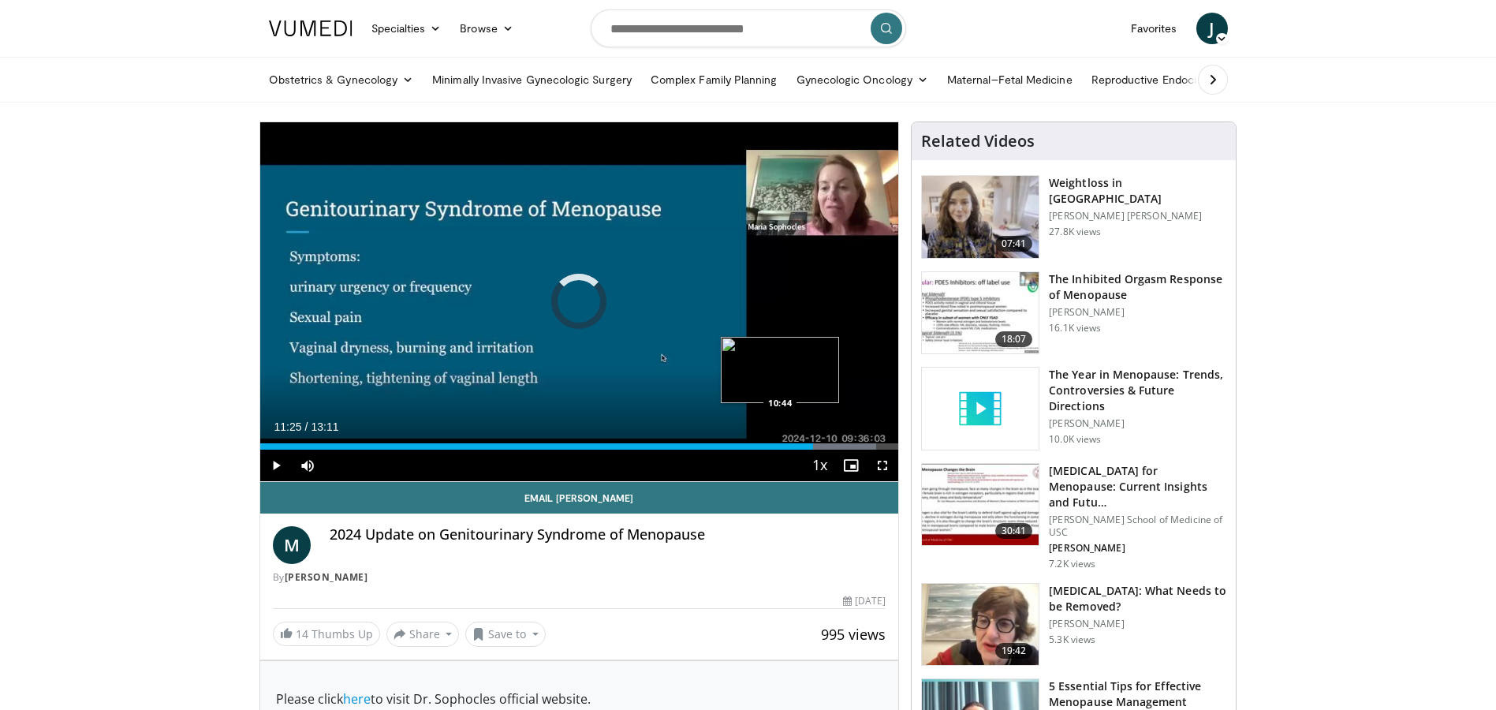
click at [779, 443] on div "11:25" at bounding box center [537, 446] width 554 height 6
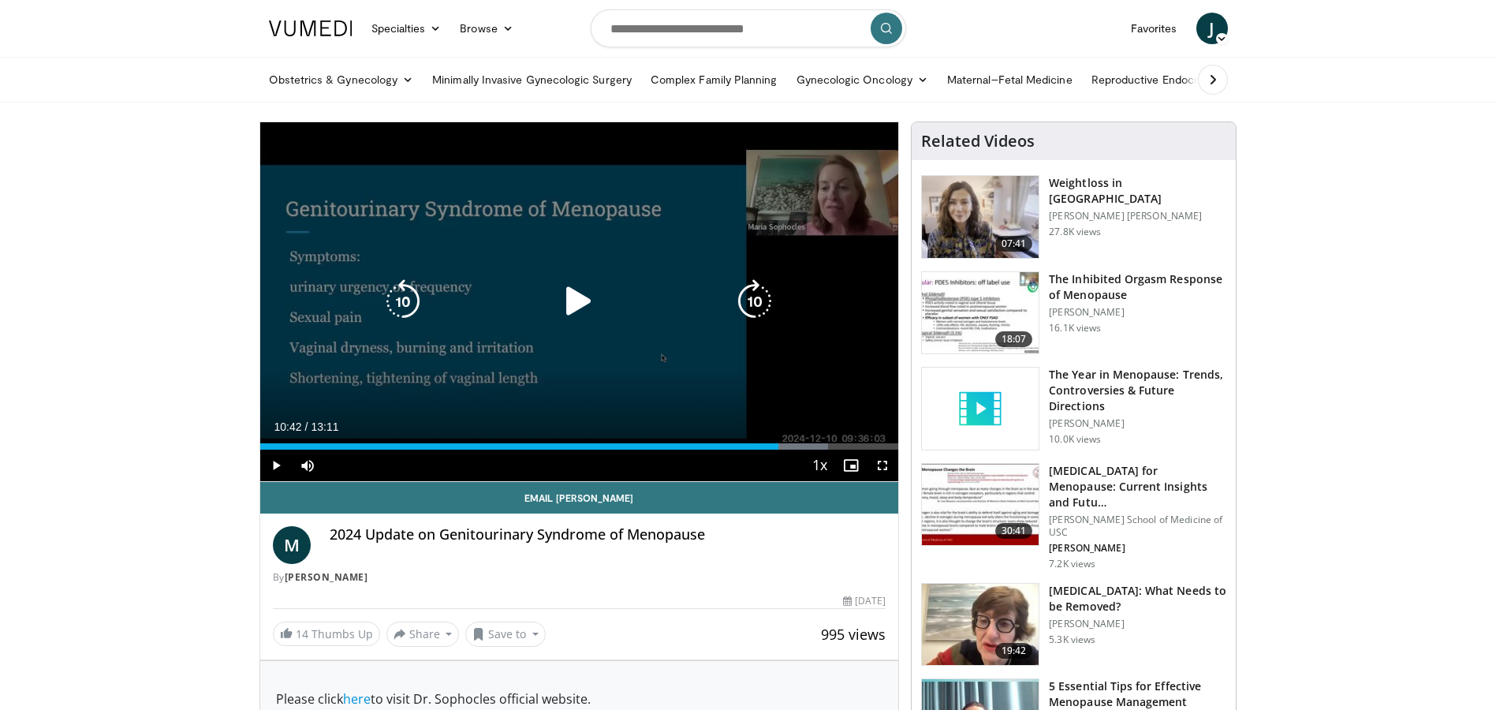
click at [579, 301] on icon "Video Player" at bounding box center [579, 301] width 44 height 44
click at [590, 308] on icon "Video Player" at bounding box center [579, 301] width 44 height 44
click at [570, 310] on icon "Video Player" at bounding box center [579, 301] width 44 height 44
click at [589, 307] on icon "Video Player" at bounding box center [579, 301] width 44 height 44
click at [582, 305] on icon "Video Player" at bounding box center [579, 301] width 44 height 44
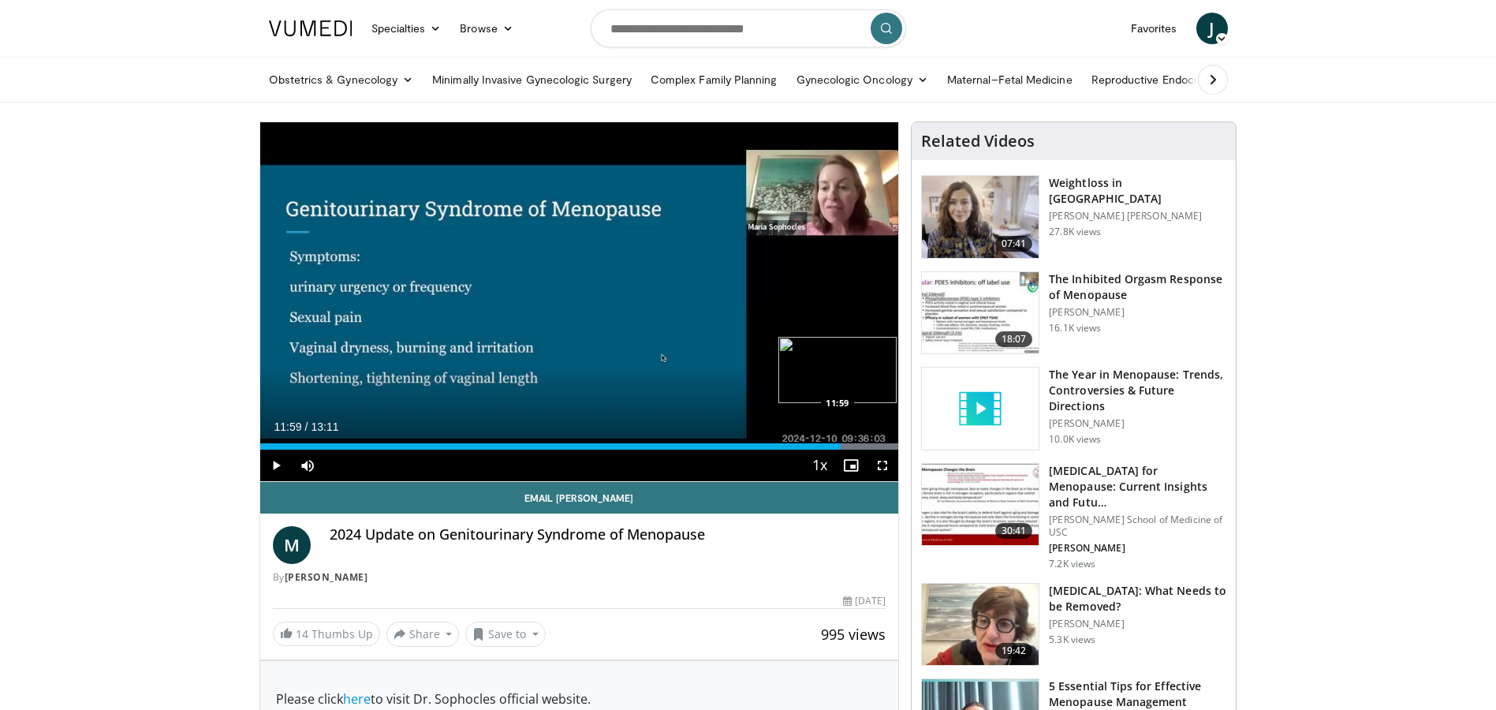
click at [841, 444] on div "11:59" at bounding box center [550, 446] width 581 height 6
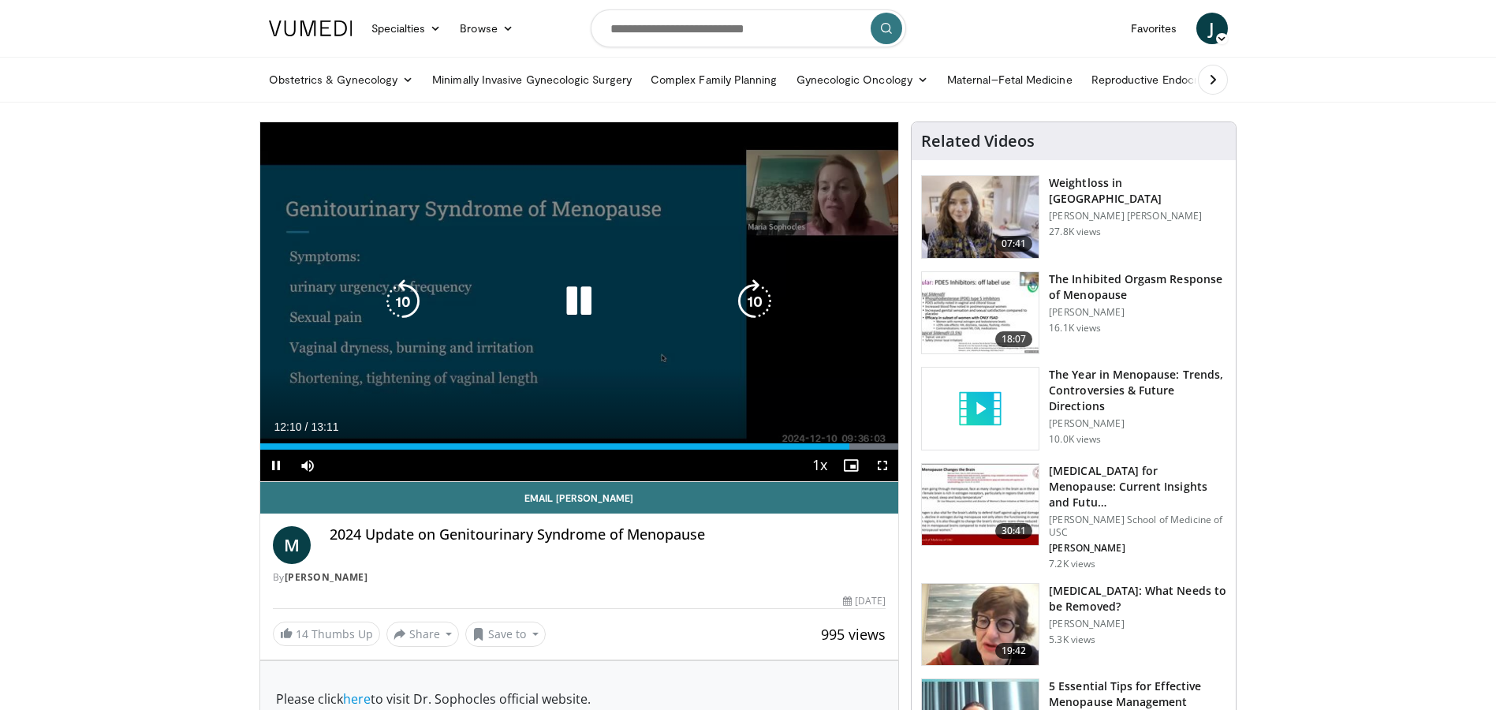
click at [567, 292] on icon "Video Player" at bounding box center [579, 301] width 44 height 44
click at [573, 304] on icon "Video Player" at bounding box center [579, 301] width 44 height 44
click at [573, 293] on icon "Video Player" at bounding box center [579, 301] width 44 height 44
click at [585, 297] on icon "Video Player" at bounding box center [579, 301] width 44 height 44
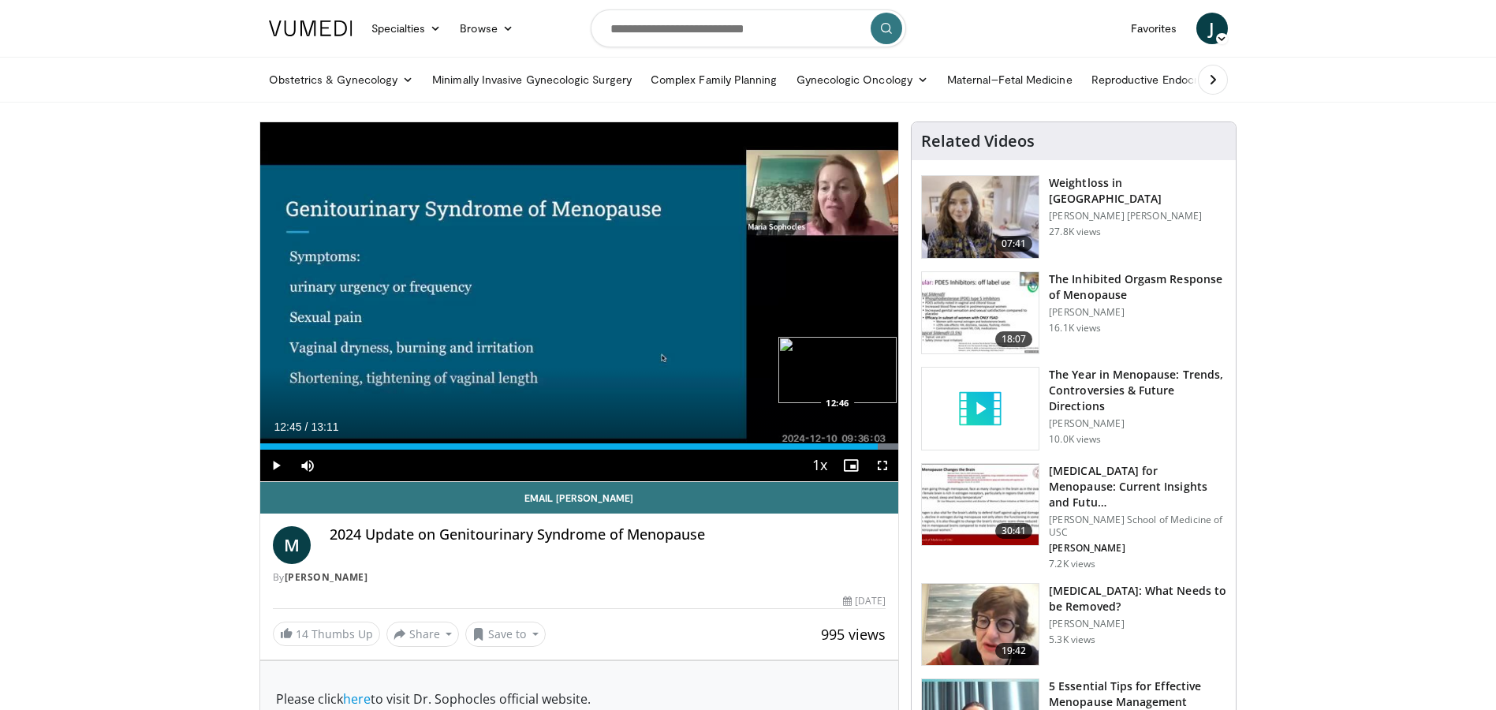
click at [878, 447] on div "12:45" at bounding box center [569, 446] width 618 height 6
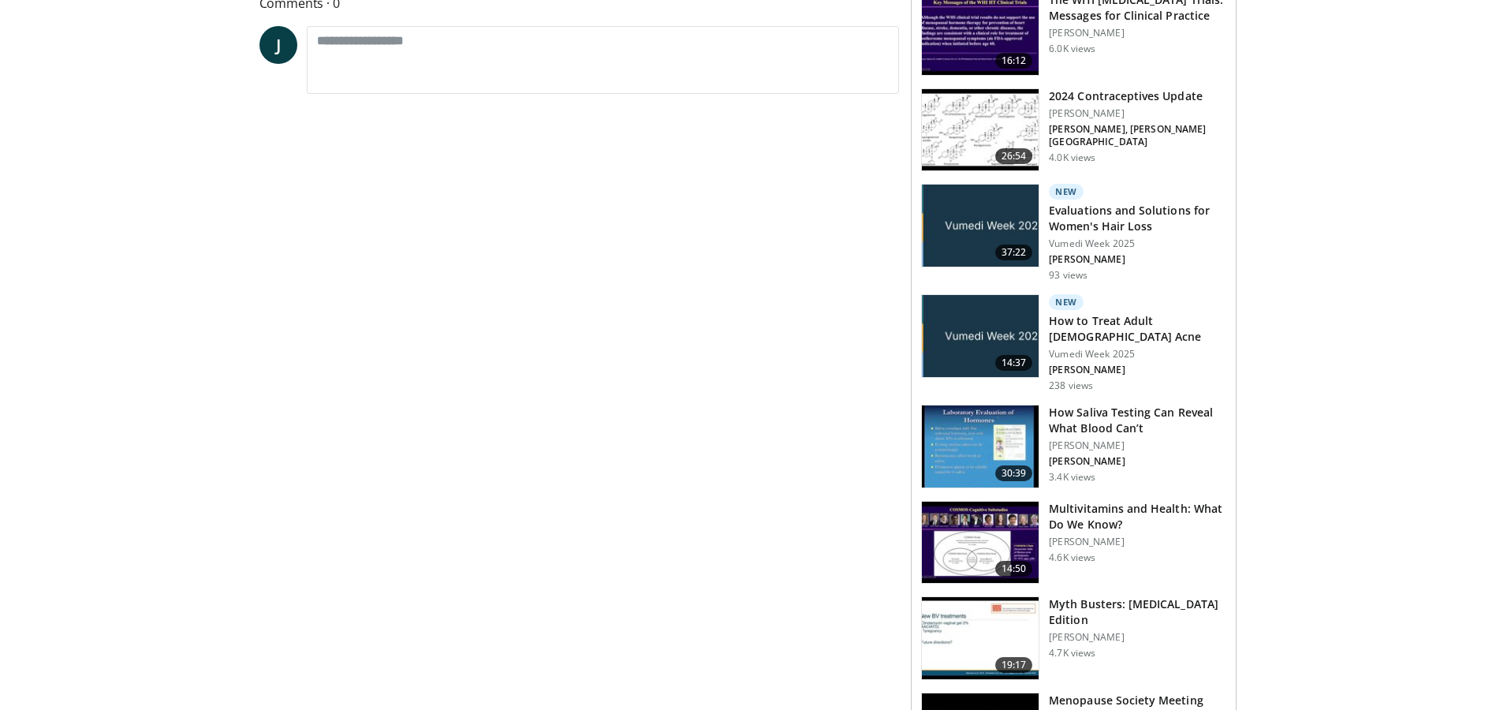
scroll to position [868, 0]
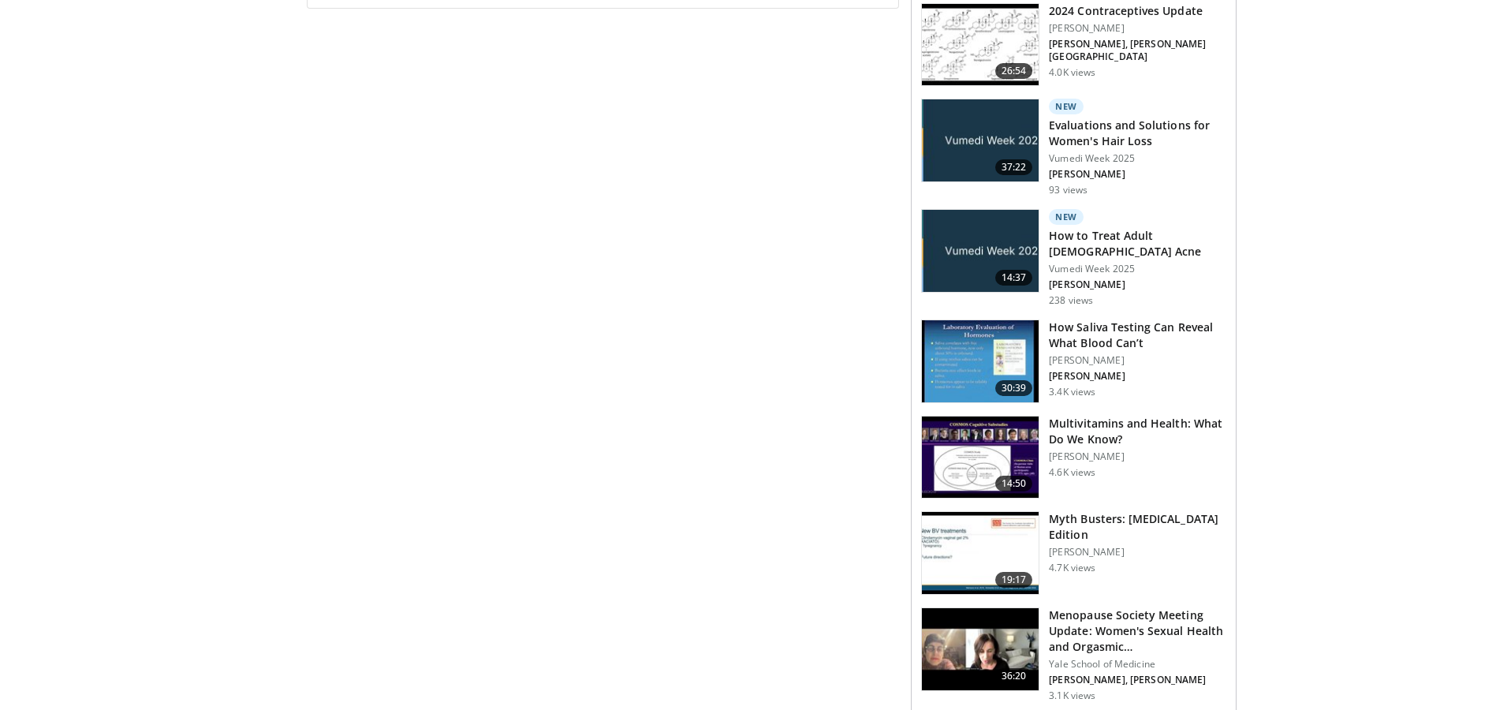
click at [984, 125] on img at bounding box center [980, 140] width 117 height 82
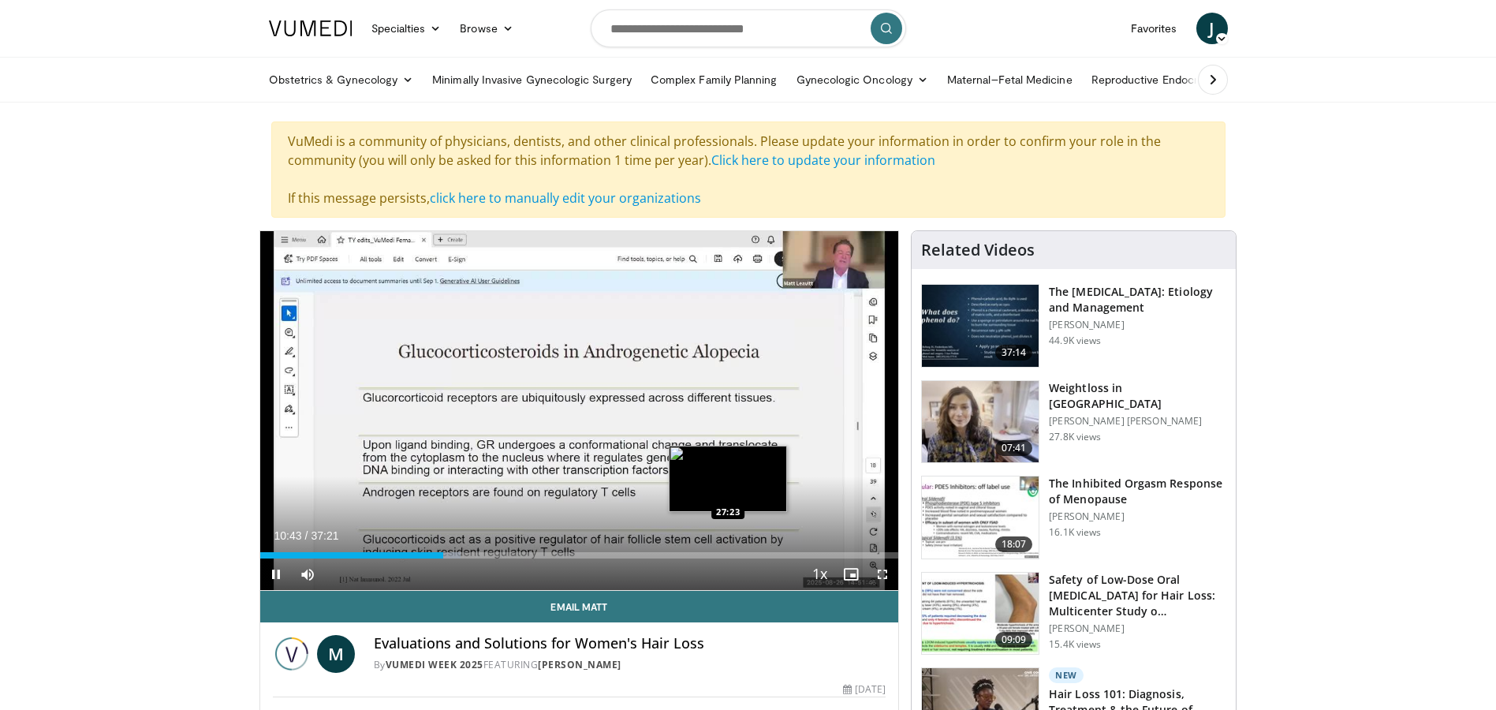
click at [728, 552] on div "Loaded : 31.42% 10:43 27:23" at bounding box center [579, 555] width 639 height 6
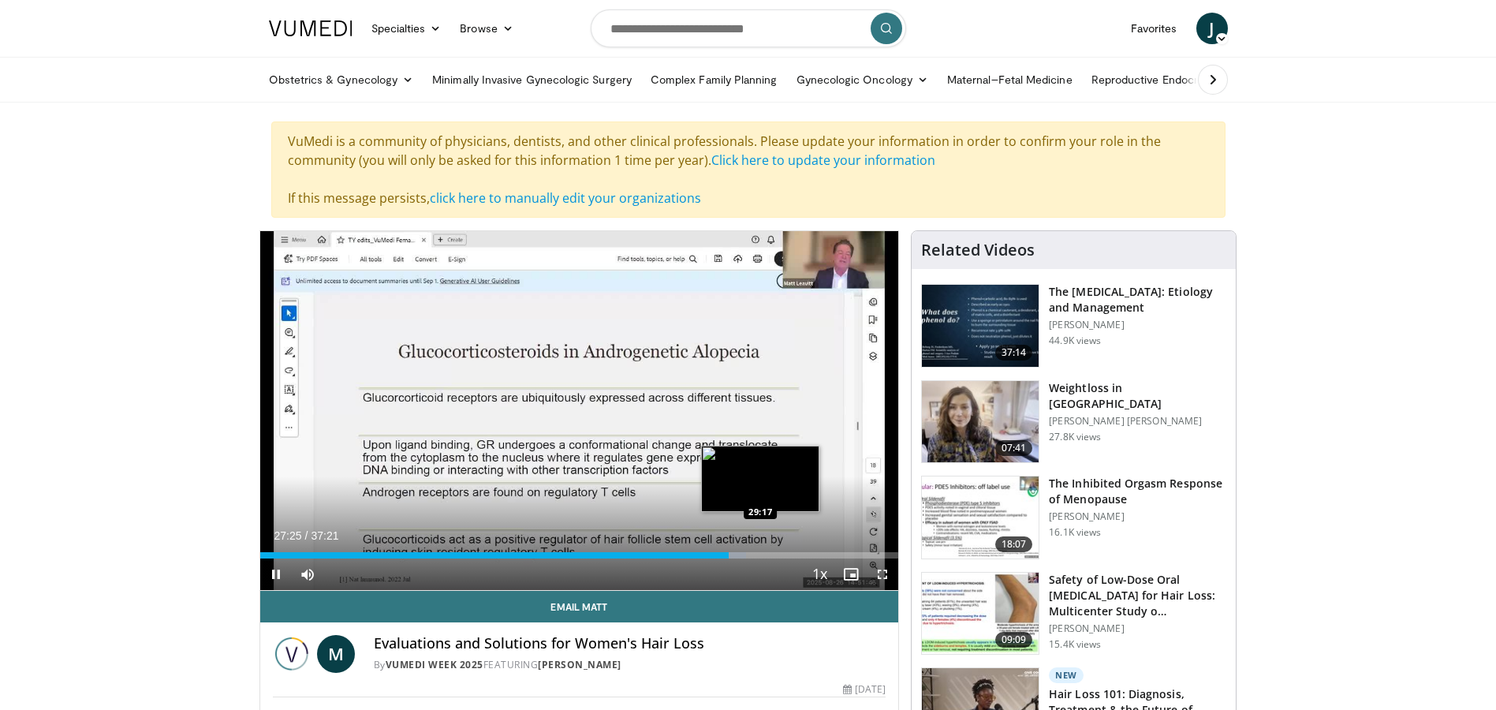
click at [760, 555] on div "Loaded : 76.12% 27:25 29:17" at bounding box center [579, 555] width 639 height 6
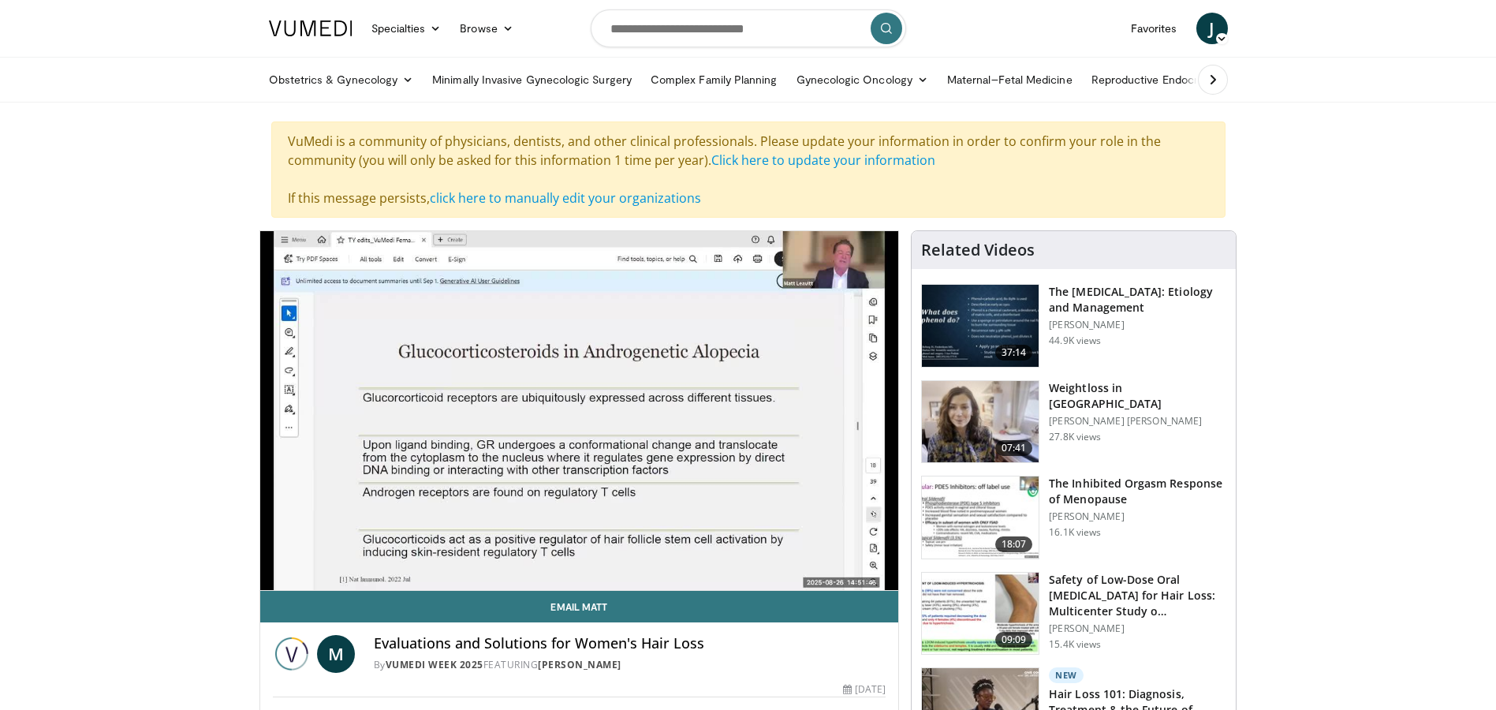
click at [787, 555] on video-js "**********" at bounding box center [579, 411] width 639 height 360
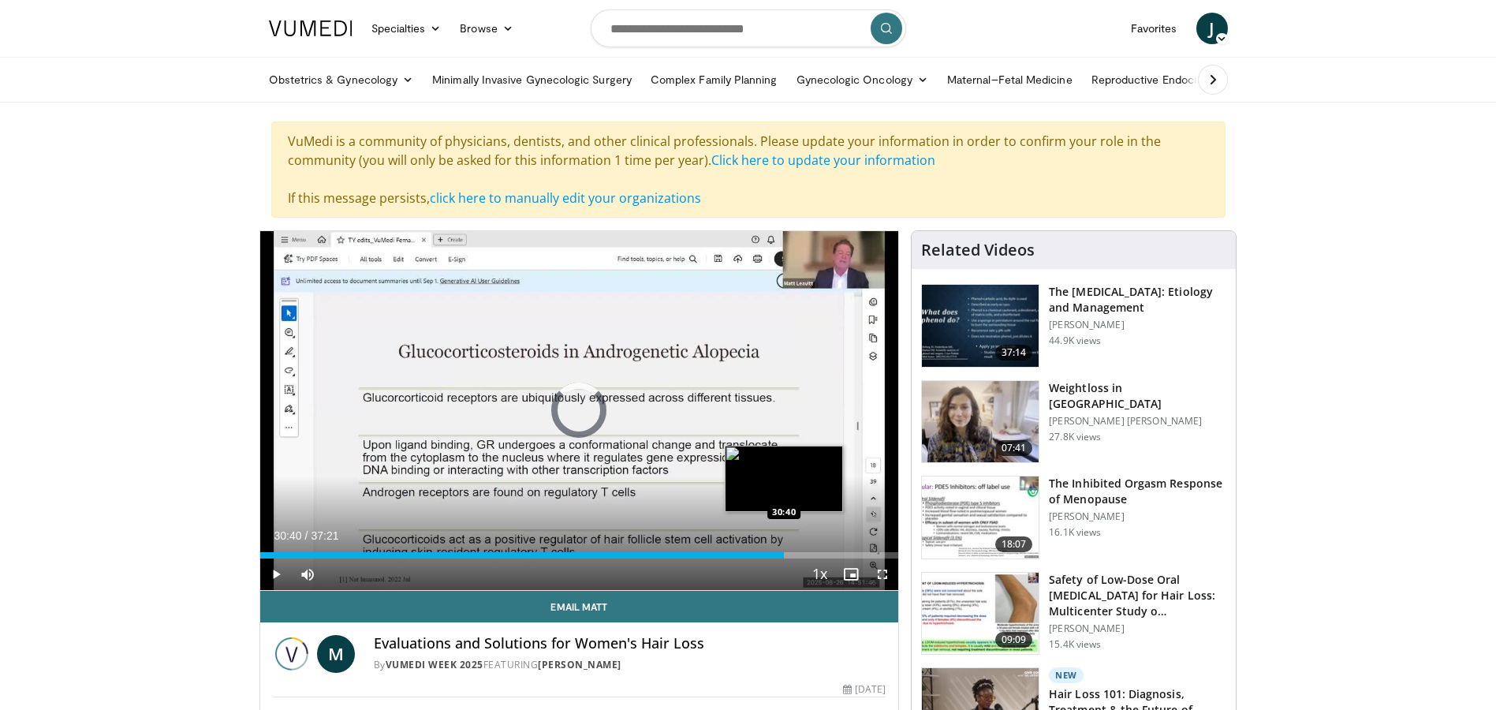
click at [784, 555] on div "Loaded : 81.19% 30:40 30:40" at bounding box center [579, 555] width 639 height 6
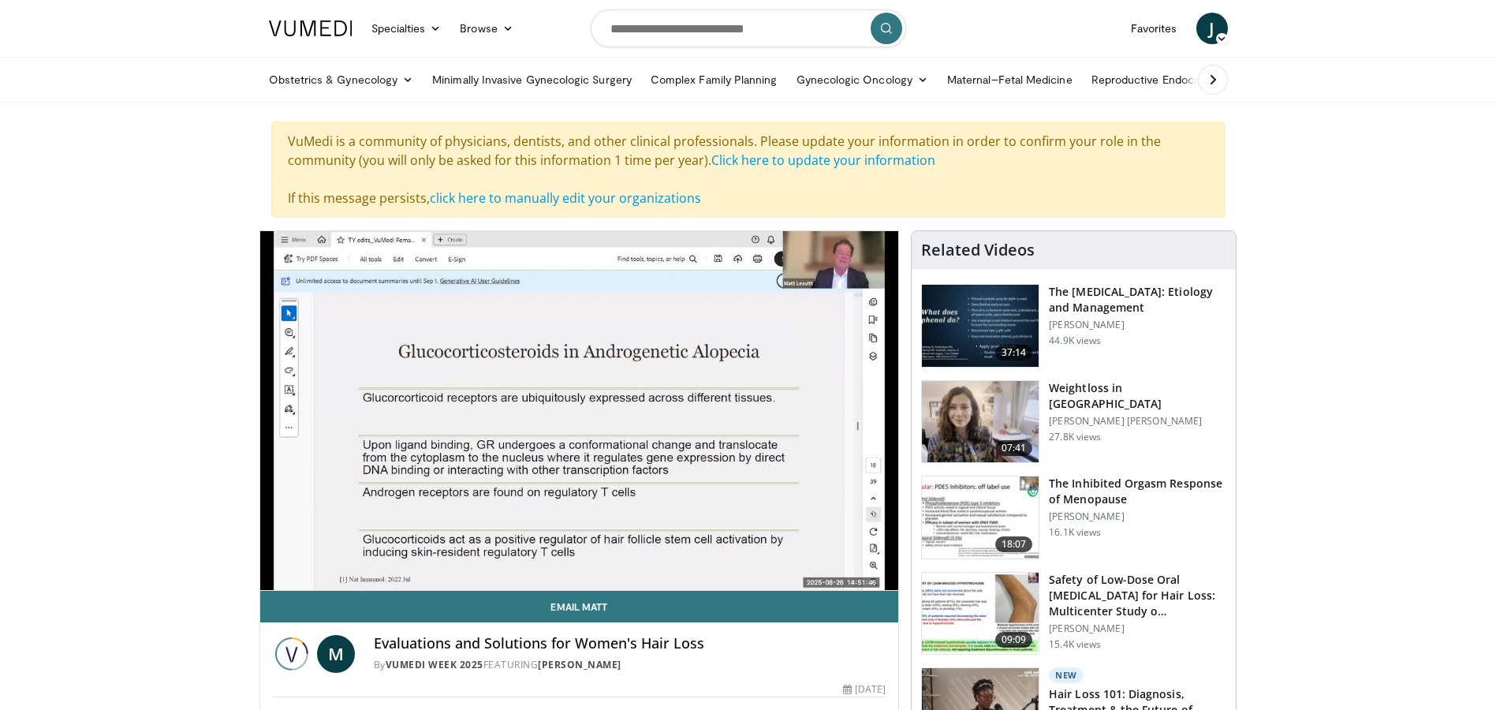
click at [805, 554] on video-js "**********" at bounding box center [579, 411] width 639 height 360
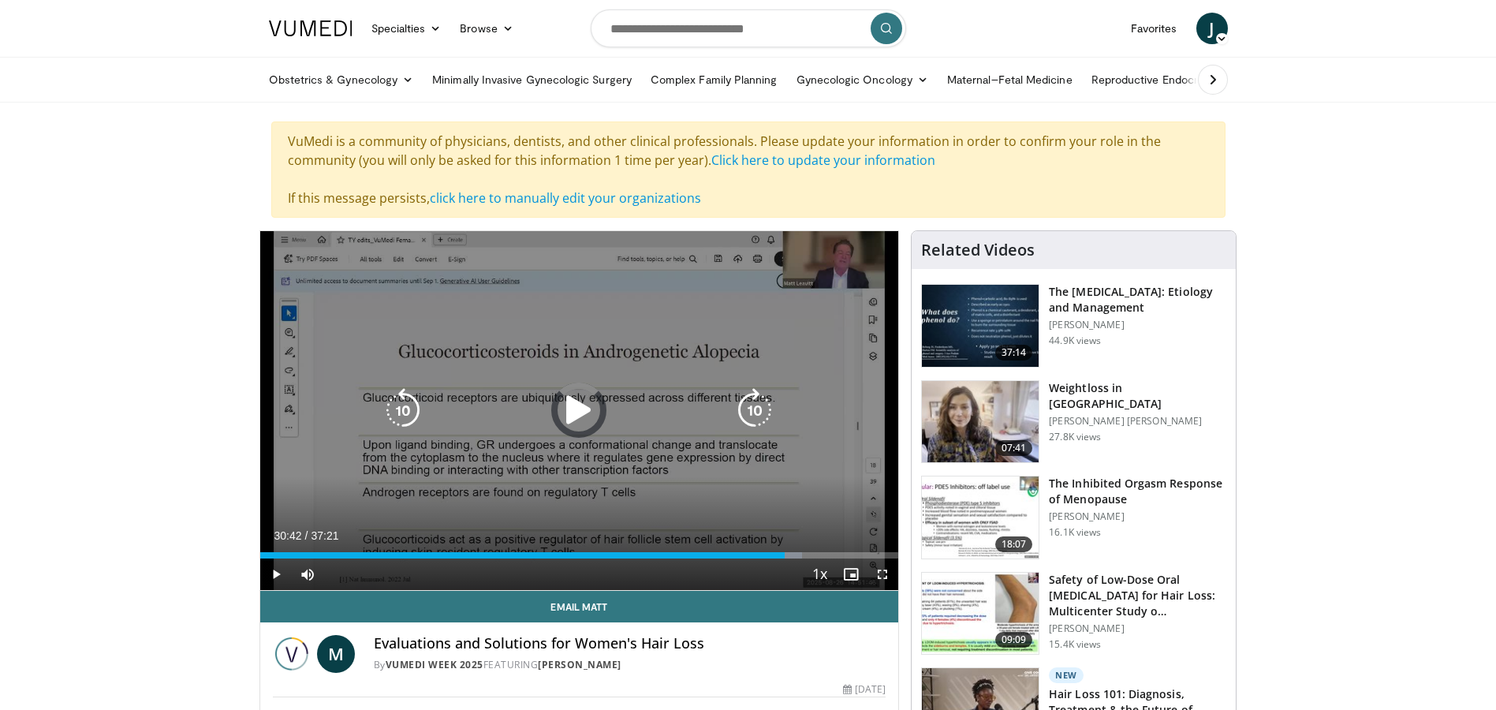
click at [805, 556] on div "Loaded : 84.97% 30:43 31:52" at bounding box center [579, 555] width 639 height 6
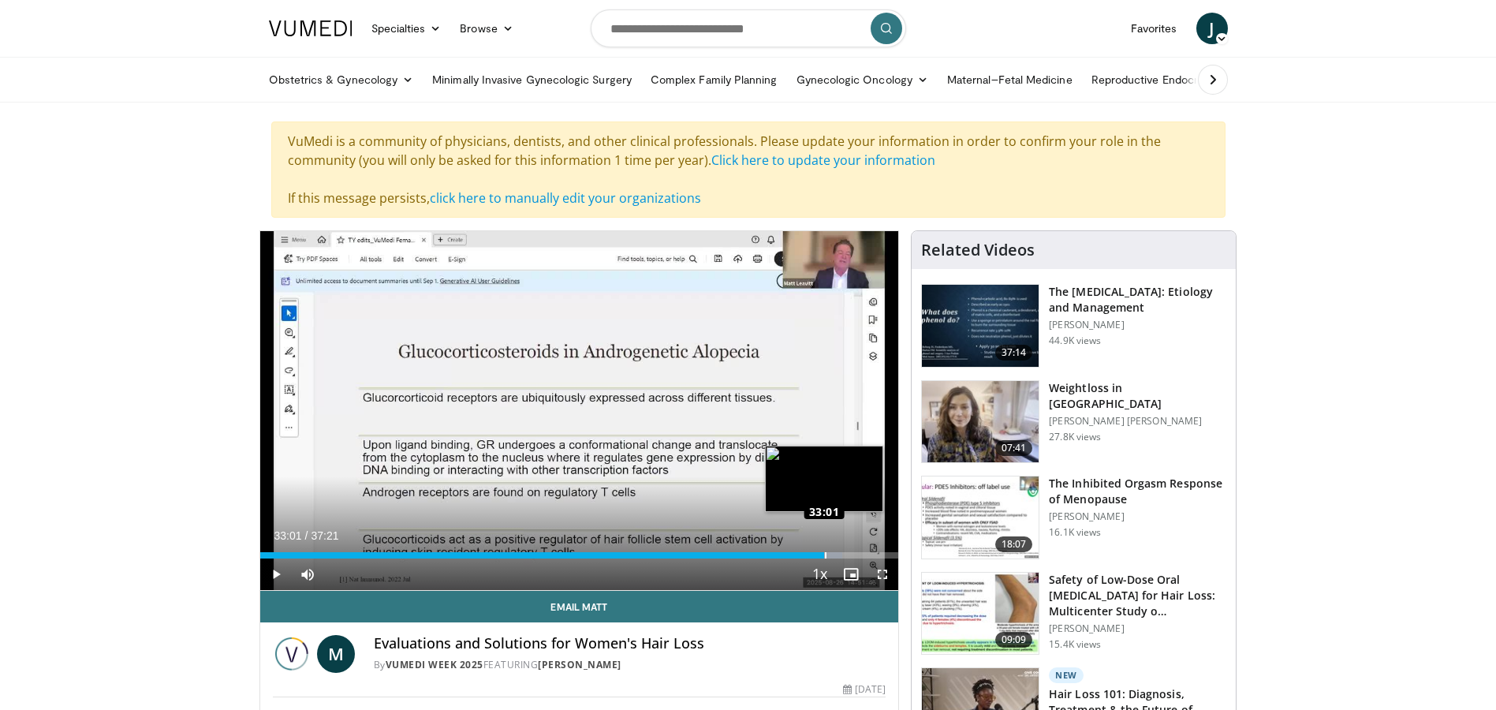
drag, startPoint x: 769, startPoint y: 556, endPoint x: 824, endPoint y: 548, distance: 55.8
click at [824, 548] on div "Loaded : 91.16% 33:01 33:01" at bounding box center [579, 550] width 639 height 15
drag, startPoint x: 797, startPoint y: 551, endPoint x: 842, endPoint y: 553, distance: 44.2
click at [842, 553] on div "Loaded : 0.00% 33:23 33:42" at bounding box center [579, 555] width 639 height 6
click at [854, 555] on div "Loaded : 94.13% 34:04 34:46" at bounding box center [579, 555] width 639 height 6
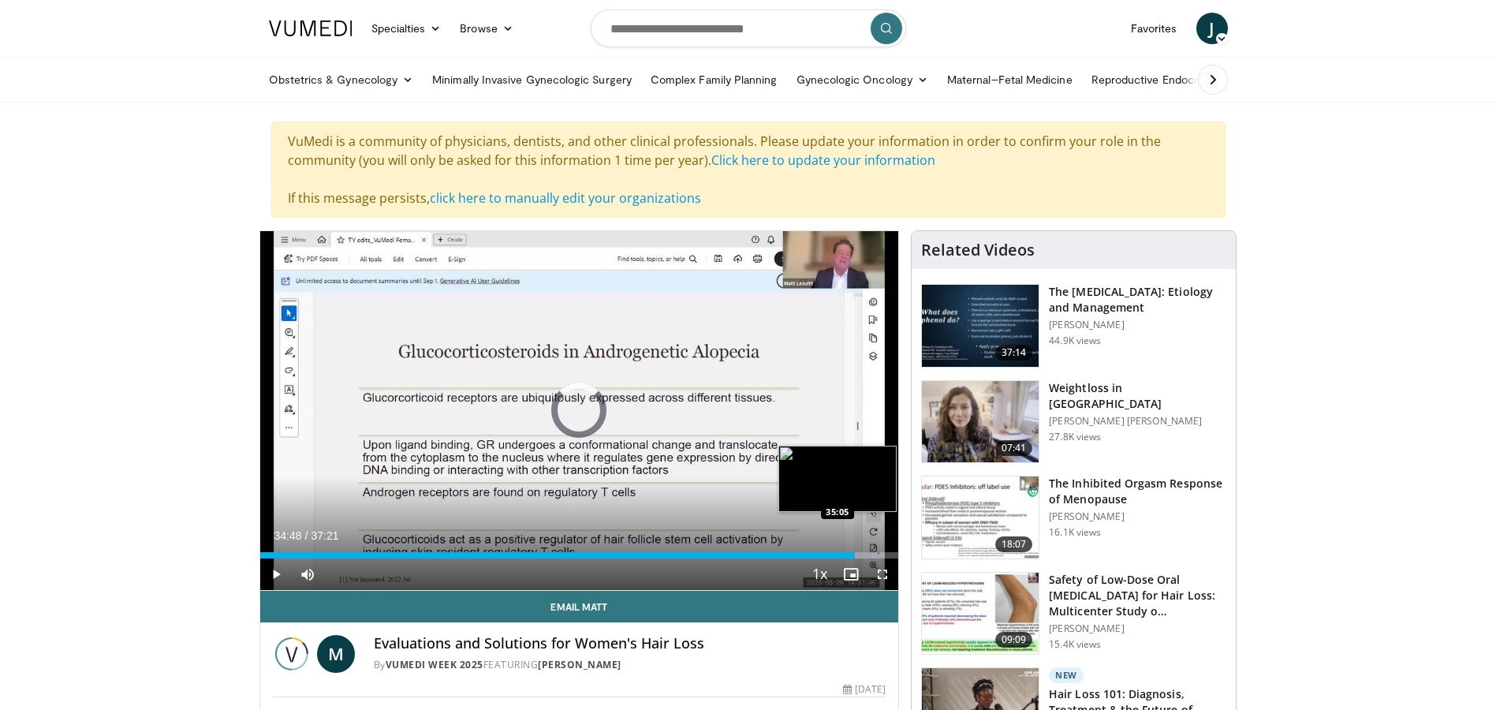
click at [861, 555] on div "Progress Bar" at bounding box center [859, 555] width 26 height 6
click at [882, 555] on div "Loaded : 96.81% 35:08 36:23" at bounding box center [579, 555] width 639 height 6
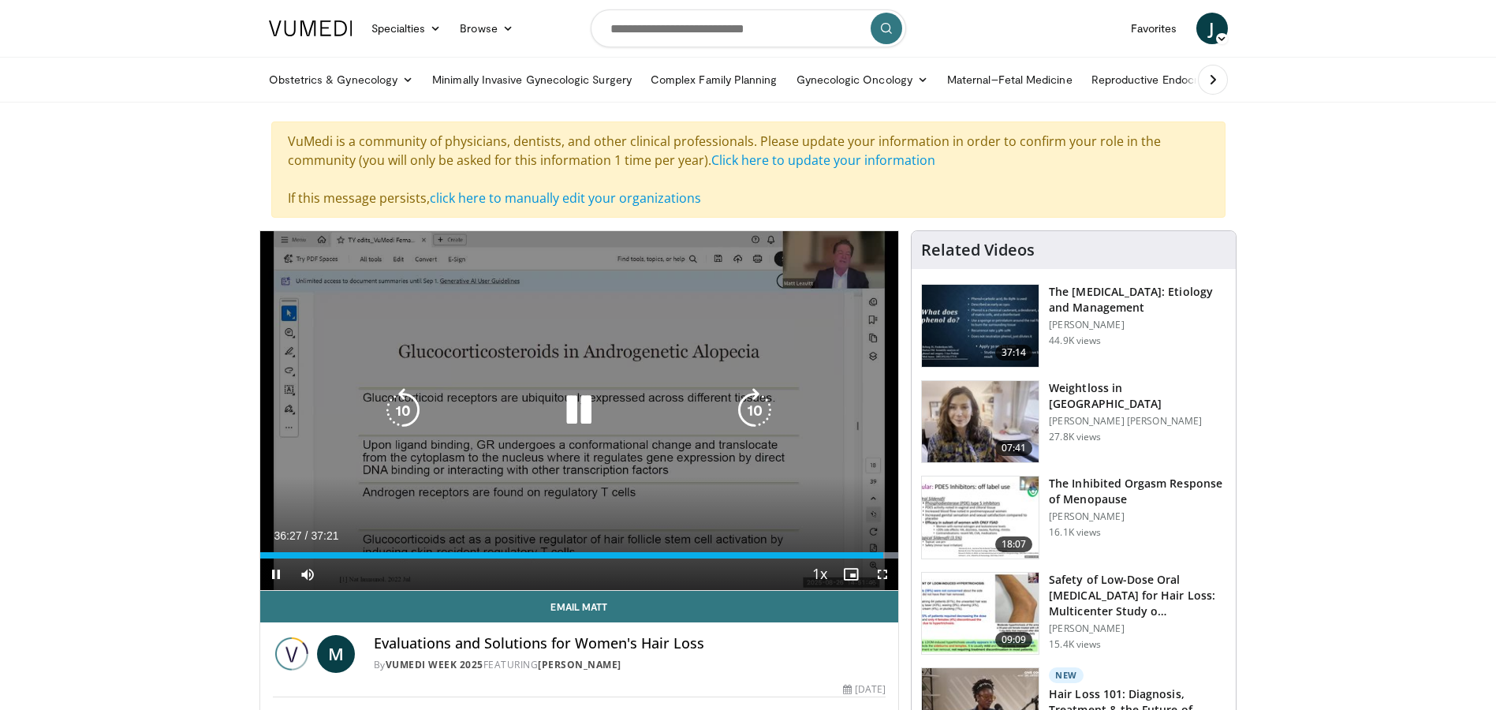
click at [572, 409] on icon "Video Player" at bounding box center [579, 410] width 44 height 44
